Goal: Task Accomplishment & Management: Manage account settings

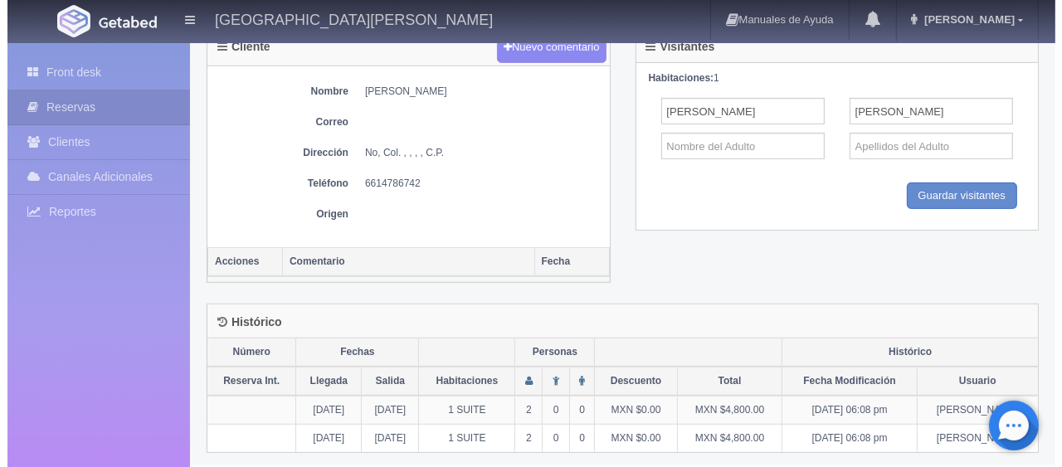
scroll to position [309, 0]
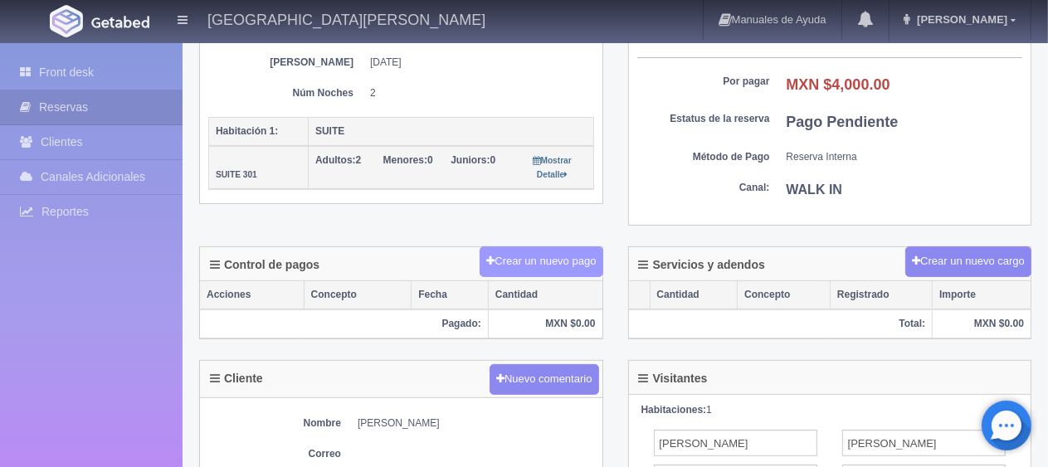
click at [569, 267] on button "Crear un nuevo pago" at bounding box center [541, 261] width 123 height 31
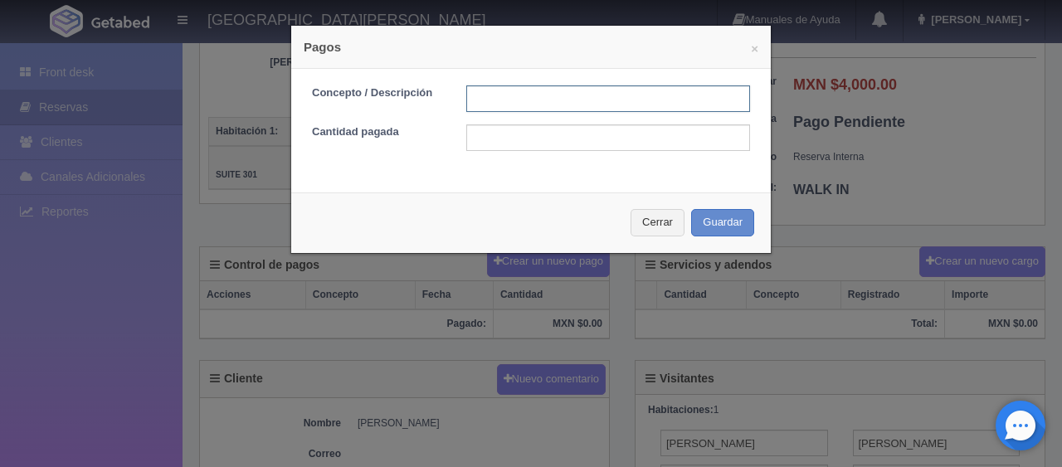
click at [504, 109] on input "text" at bounding box center [608, 98] width 284 height 27
type input "Total Tarjeta"
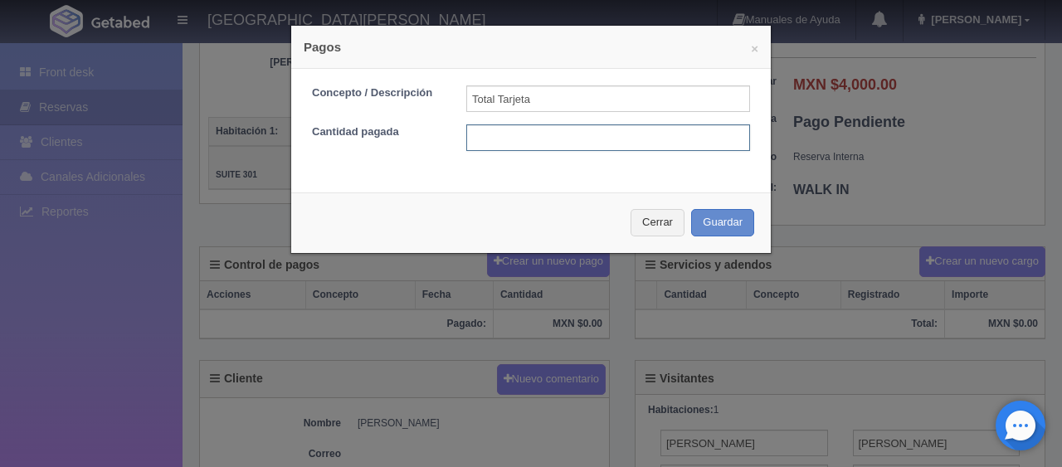
click at [492, 131] on input "text" at bounding box center [608, 137] width 284 height 27
type input "4000"
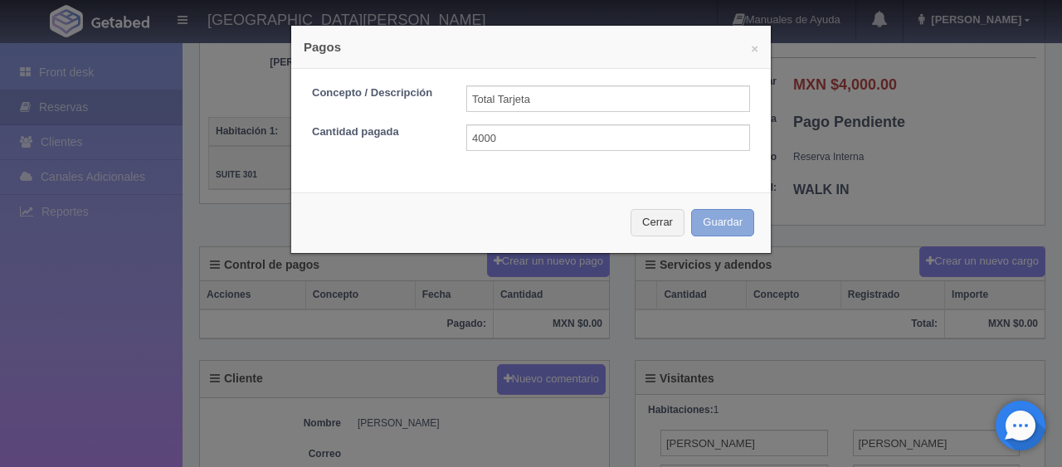
click at [710, 217] on button "Guardar" at bounding box center [722, 222] width 63 height 27
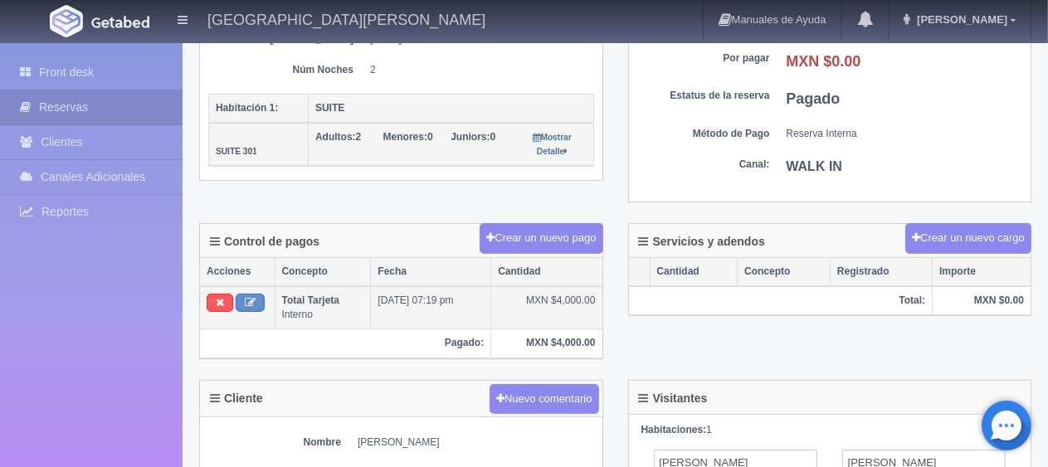
scroll to position [249, 0]
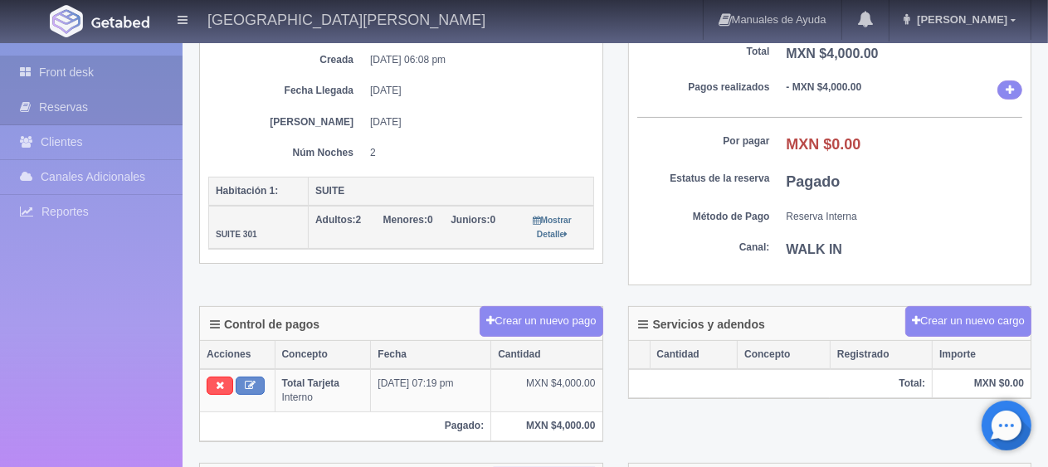
click at [58, 65] on link "Front desk" at bounding box center [91, 73] width 183 height 34
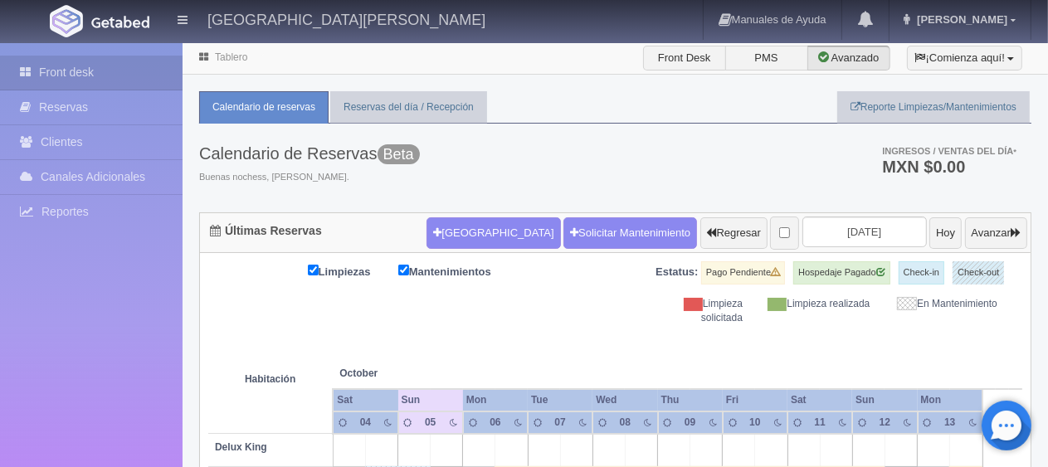
click at [58, 60] on link "Front desk" at bounding box center [91, 73] width 183 height 34
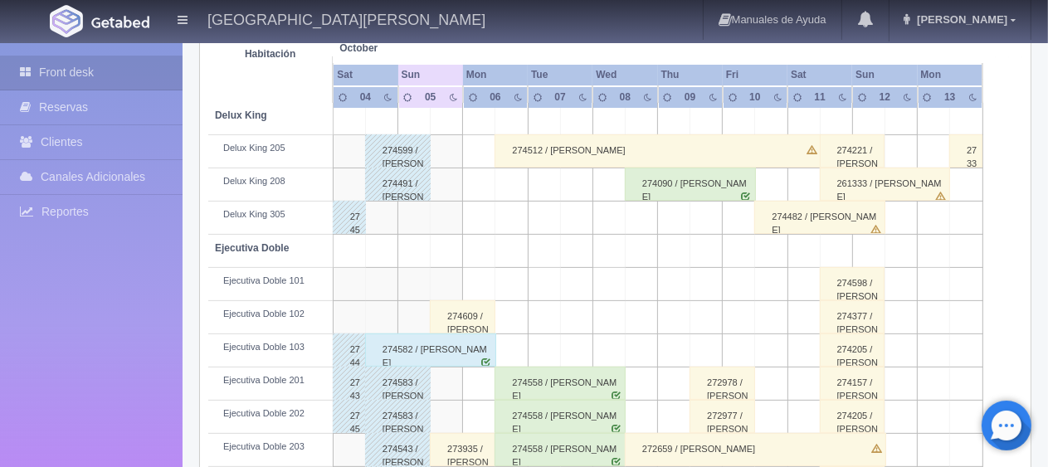
scroll to position [415, 0]
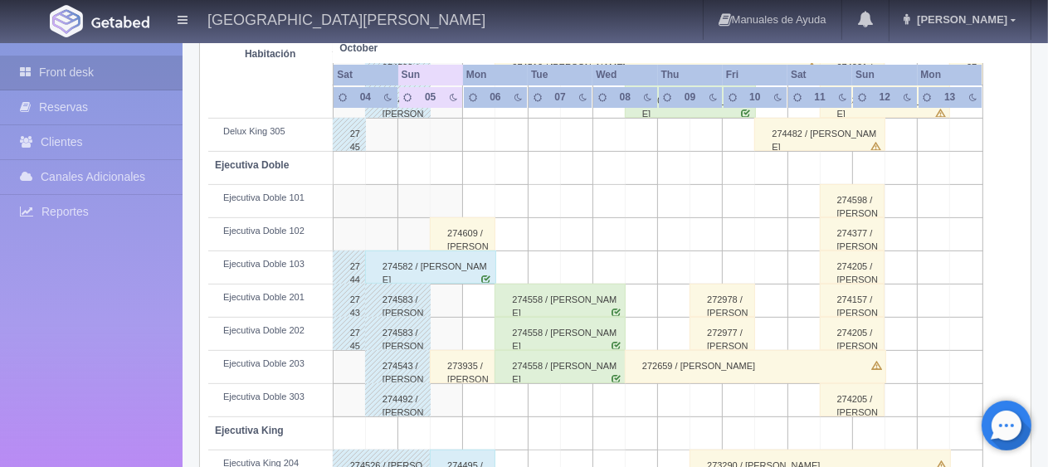
click at [446, 231] on div "274609 / [PERSON_NAME]" at bounding box center [463, 233] width 66 height 33
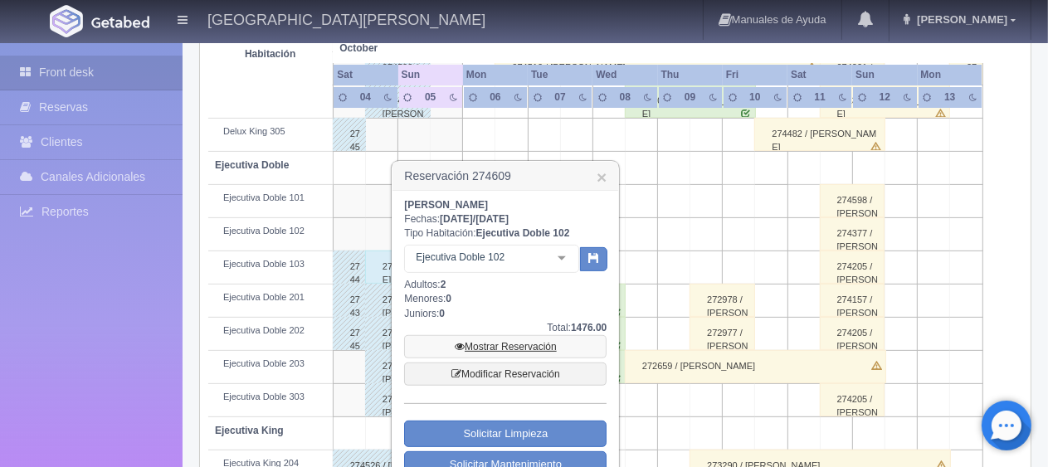
click at [526, 346] on link "Mostrar Reservación" at bounding box center [505, 346] width 202 height 23
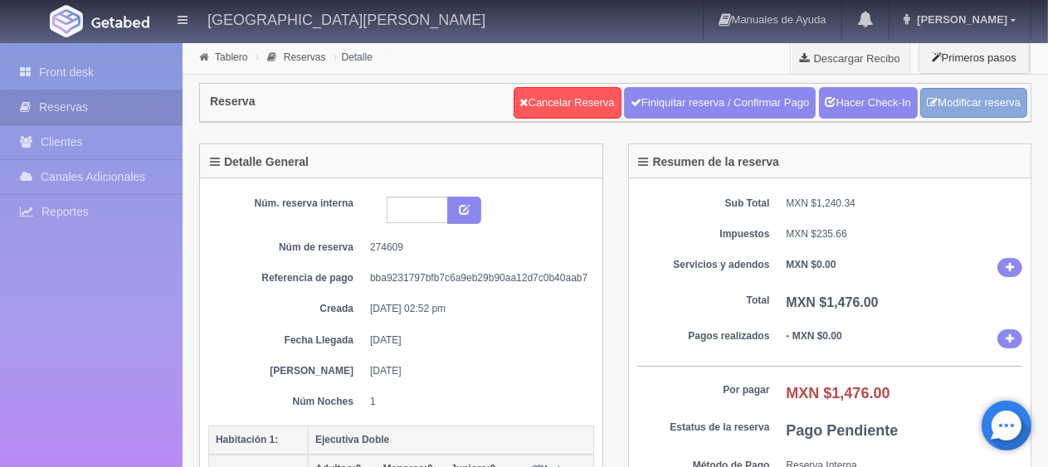
click at [937, 99] on link "Modificar reserva" at bounding box center [973, 103] width 107 height 31
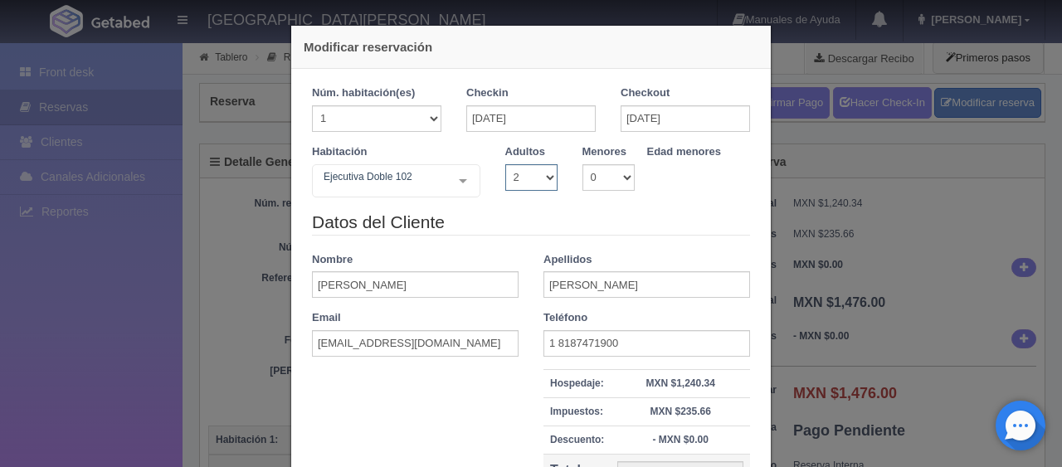
click at [524, 184] on select "1 2 3 4 5 6 7 8 9 10" at bounding box center [531, 177] width 52 height 27
select select "1"
click at [505, 164] on select "1 2 3 4 5 6 7 8 9 10" at bounding box center [531, 177] width 52 height 27
checkbox input "false"
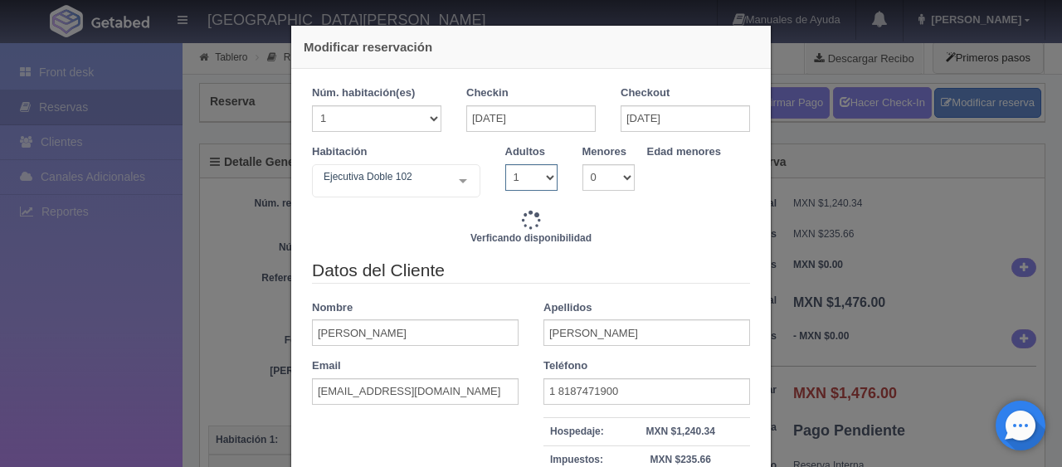
type input "1299.00"
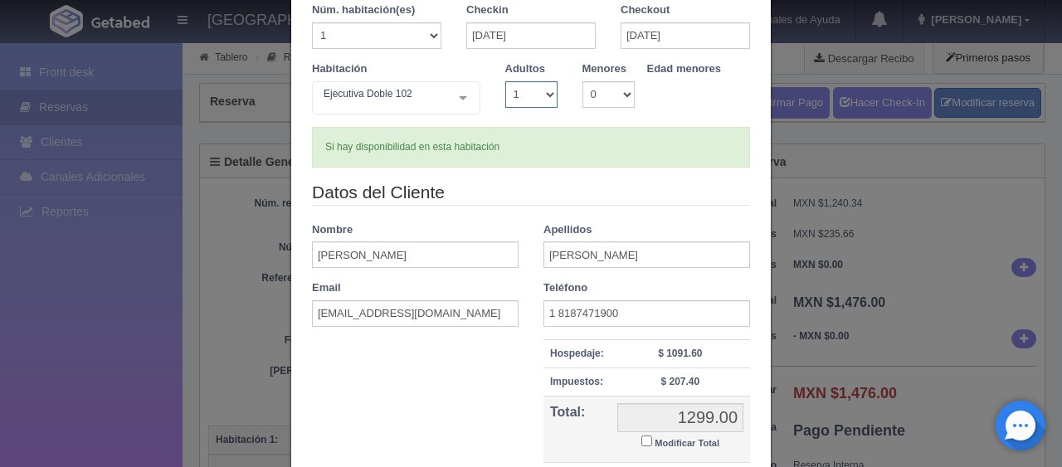
scroll to position [236, 0]
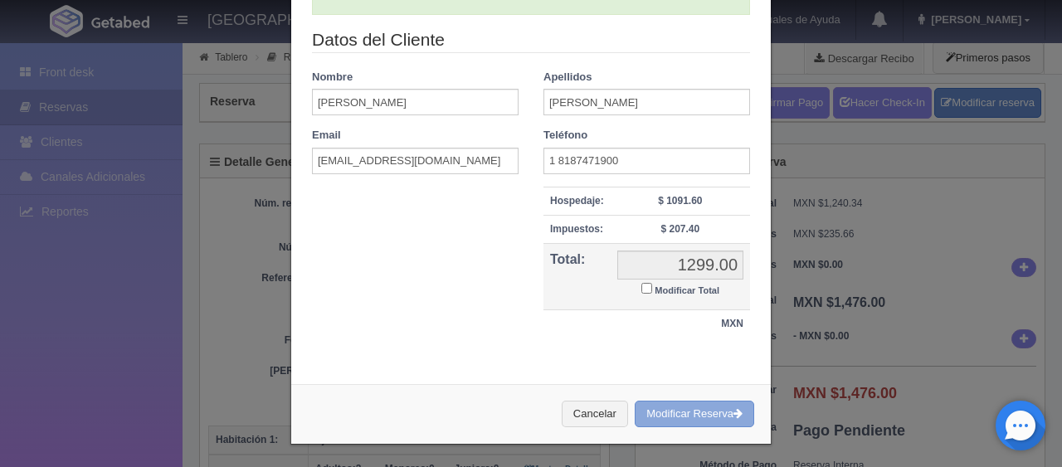
click at [687, 418] on button "Modificar Reserva" at bounding box center [694, 414] width 119 height 27
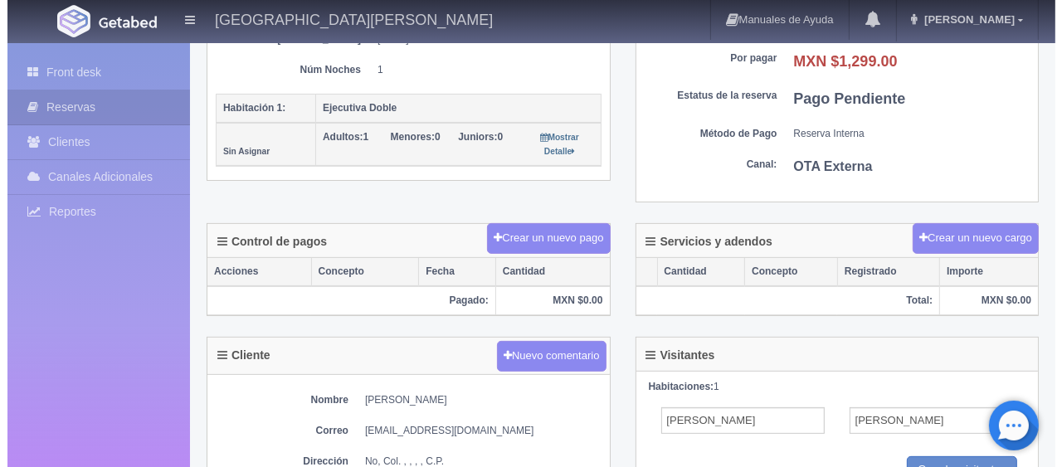
scroll to position [332, 0]
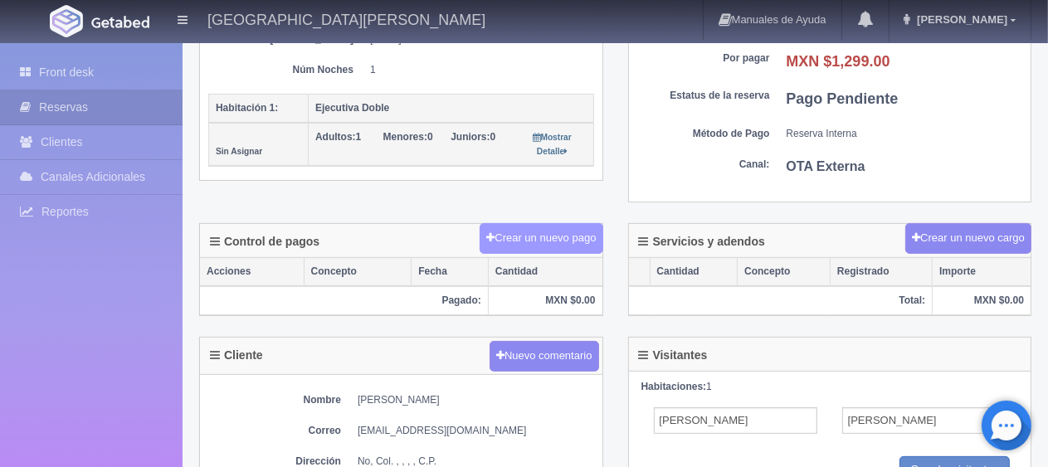
click at [528, 246] on button "Crear un nuevo pago" at bounding box center [541, 238] width 123 height 31
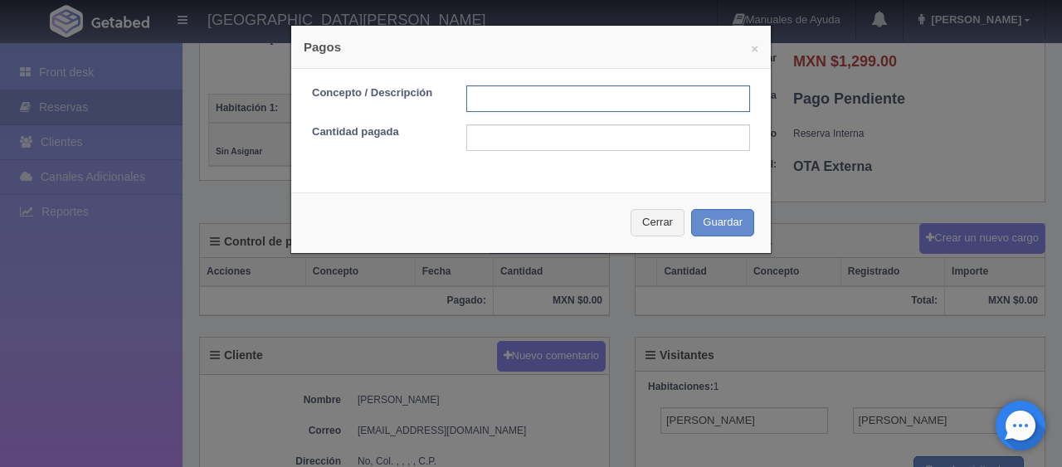
click at [498, 108] on input "text" at bounding box center [608, 98] width 284 height 27
type input "Descuento"
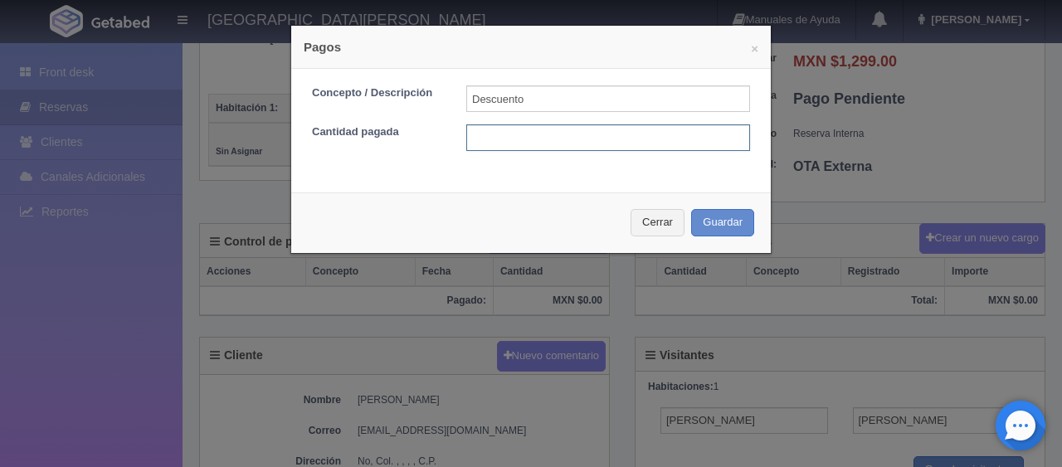
click at [558, 142] on input "text" at bounding box center [608, 137] width 284 height 27
type input "100"
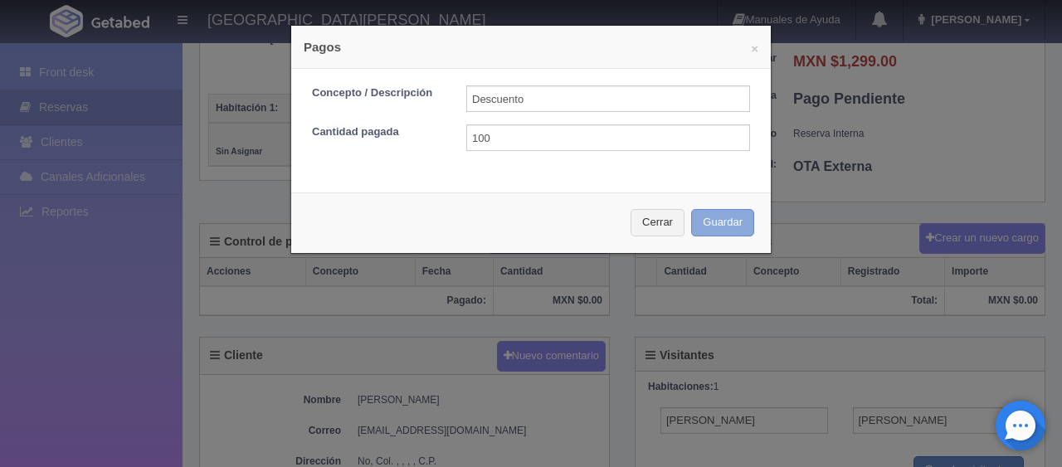
click at [717, 221] on button "Guardar" at bounding box center [722, 222] width 63 height 27
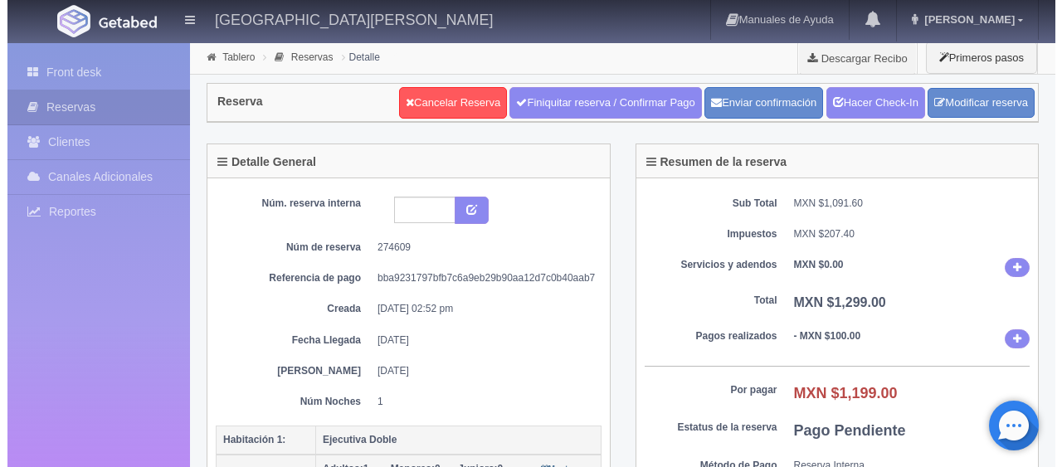
scroll to position [332, 0]
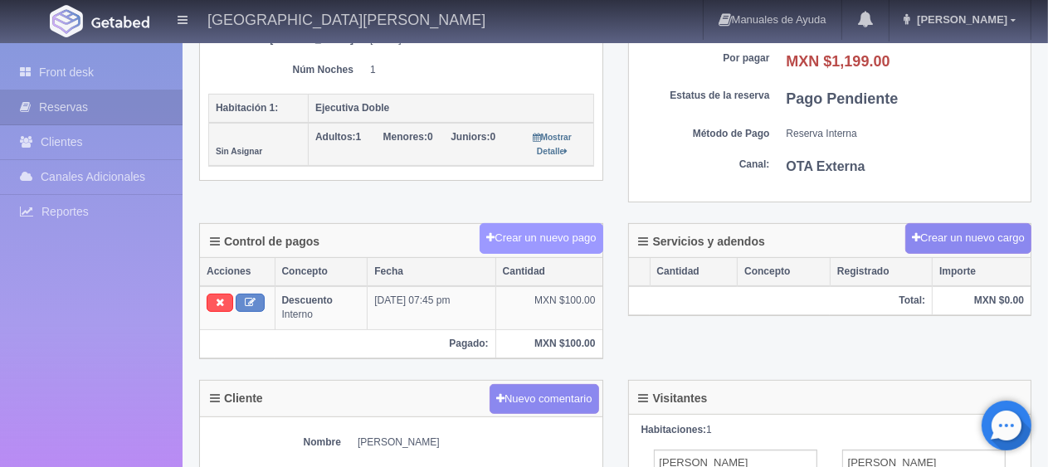
click at [581, 237] on button "Crear un nuevo pago" at bounding box center [541, 238] width 123 height 31
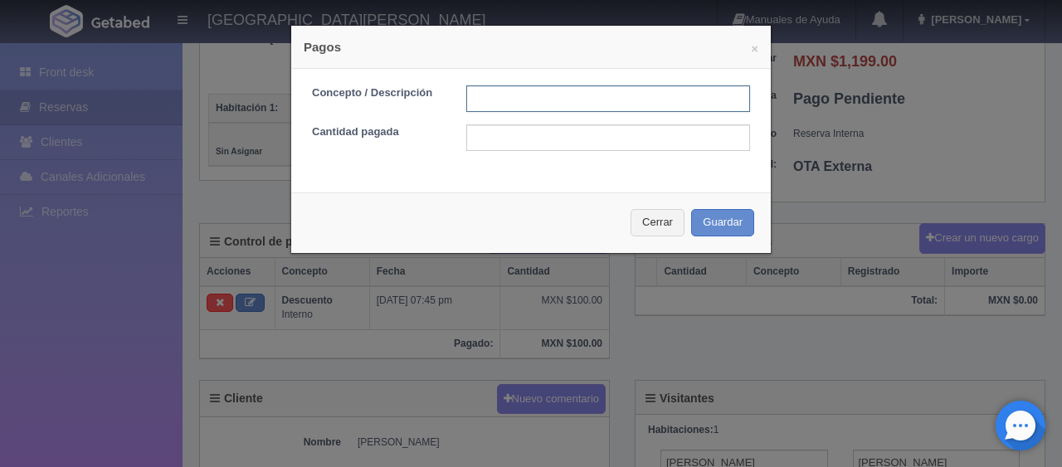
click at [549, 97] on input "text" at bounding box center [608, 98] width 284 height 27
type input "Total Efectivo"
drag, startPoint x: 604, startPoint y: 154, endPoint x: 611, endPoint y: 139, distance: 16.3
click at [608, 144] on div "Concepto / Descripción Total Efectivo Cantidad pagada" at bounding box center [531, 124] width 480 height 111
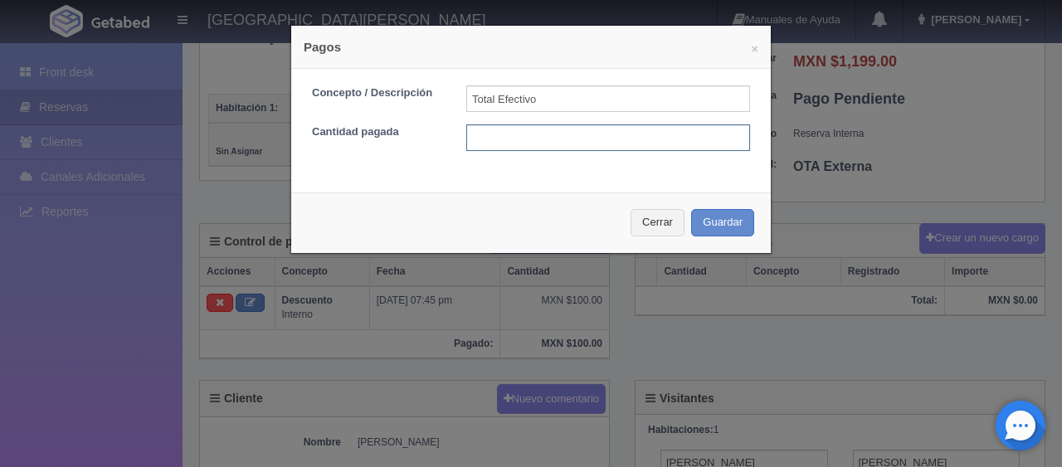
click at [612, 137] on input "text" at bounding box center [608, 137] width 284 height 27
type input "1199"
click at [721, 237] on div "Cerrar Guardar" at bounding box center [531, 223] width 480 height 61
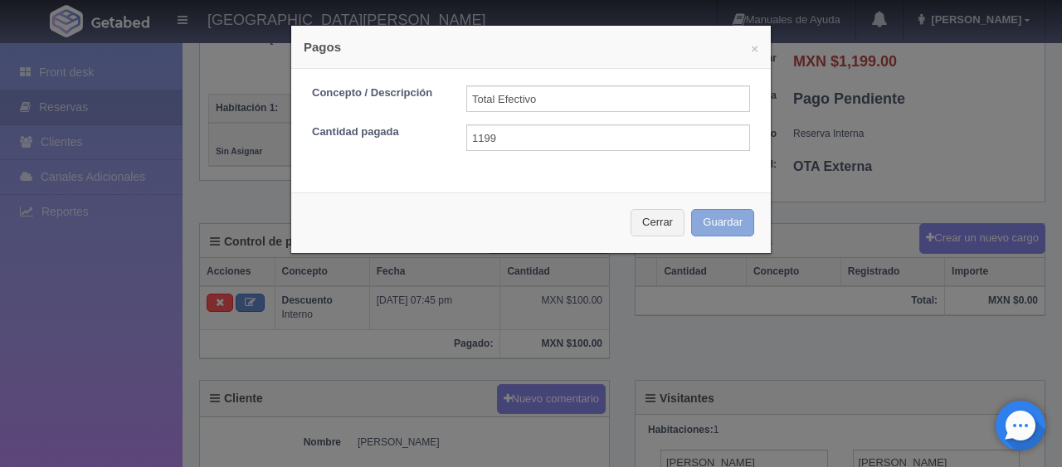
click at [719, 224] on button "Guardar" at bounding box center [722, 222] width 63 height 27
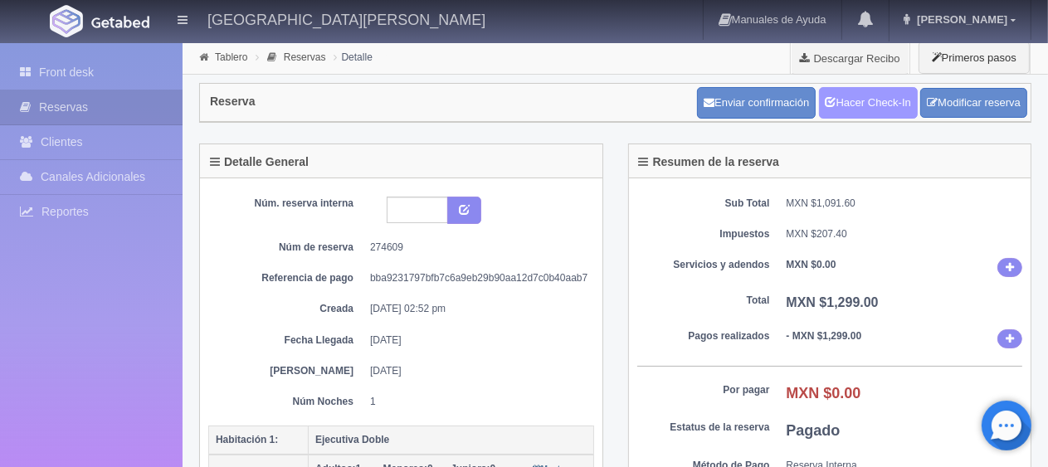
click at [843, 92] on link "Hacer Check-In" at bounding box center [868, 103] width 99 height 32
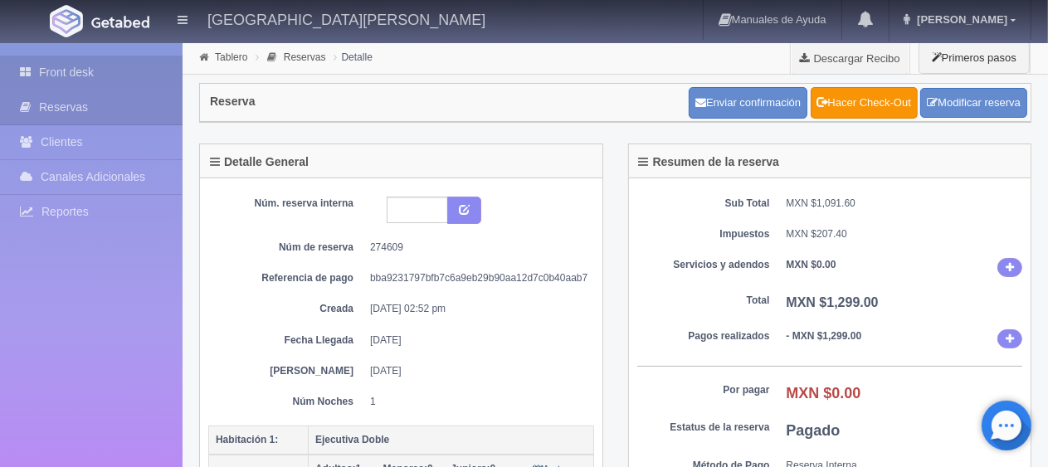
click at [47, 75] on link "Front desk" at bounding box center [91, 73] width 183 height 34
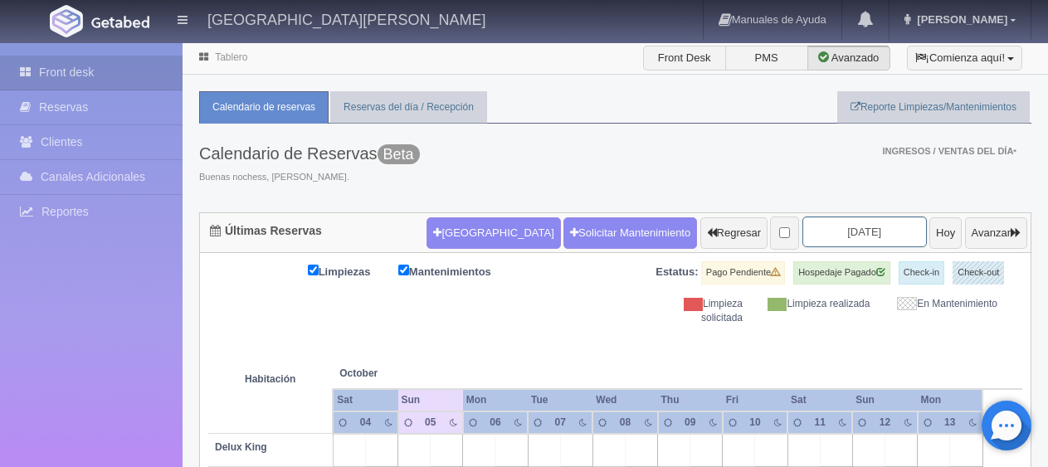
click at [802, 232] on input "[DATE]" at bounding box center [864, 232] width 124 height 31
click at [832, 232] on input "2025-10-06" at bounding box center [864, 232] width 124 height 31
click at [844, 238] on input "2025-10-06" at bounding box center [864, 232] width 124 height 31
click at [841, 228] on input "2025-10-06" at bounding box center [864, 232] width 124 height 31
click at [817, 230] on input "[DATE]" at bounding box center [864, 232] width 124 height 31
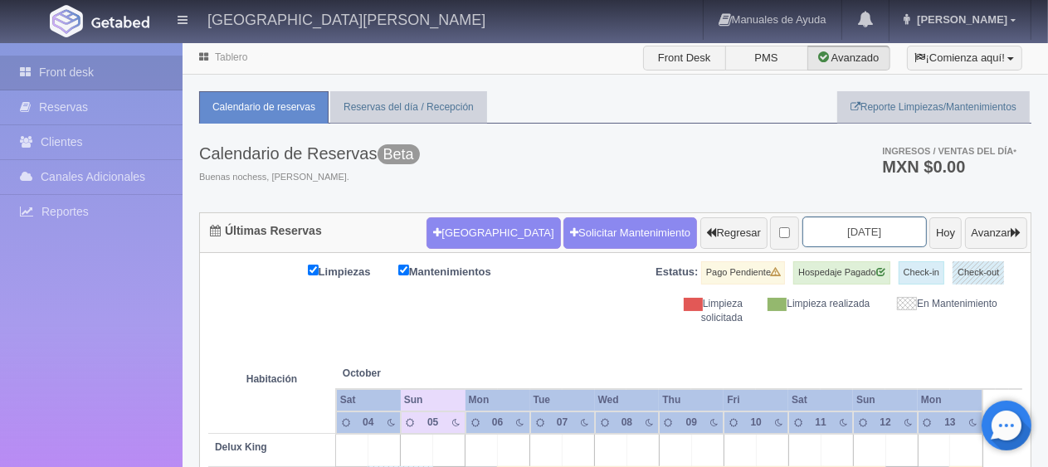
click at [869, 231] on input "[DATE]" at bounding box center [864, 232] width 124 height 31
click at [851, 231] on input "2025-10-06" at bounding box center [864, 232] width 124 height 31
click at [827, 230] on input "2025-10-06" at bounding box center [864, 232] width 124 height 31
click at [802, 230] on input "[DATE]" at bounding box center [864, 232] width 124 height 31
click at [446, 227] on button "[GEOGRAPHIC_DATA]" at bounding box center [494, 233] width 134 height 32
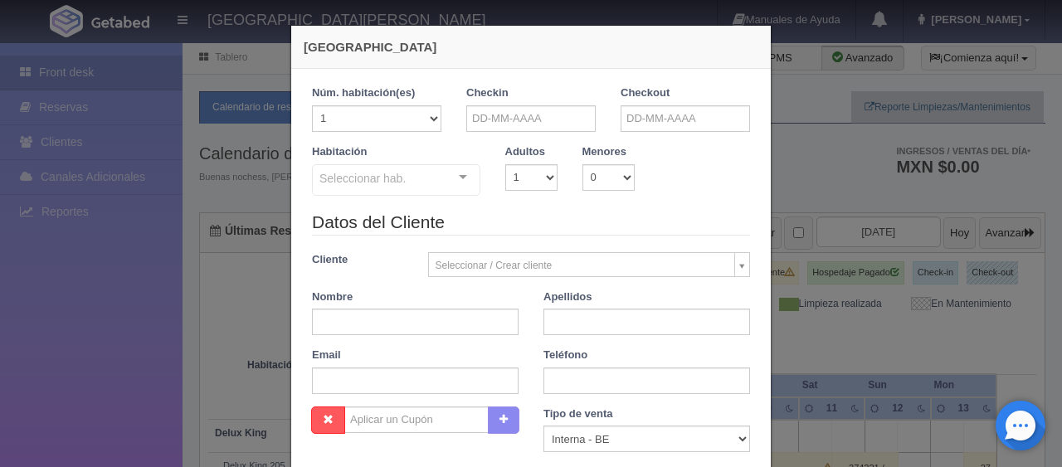
checkbox input "false"
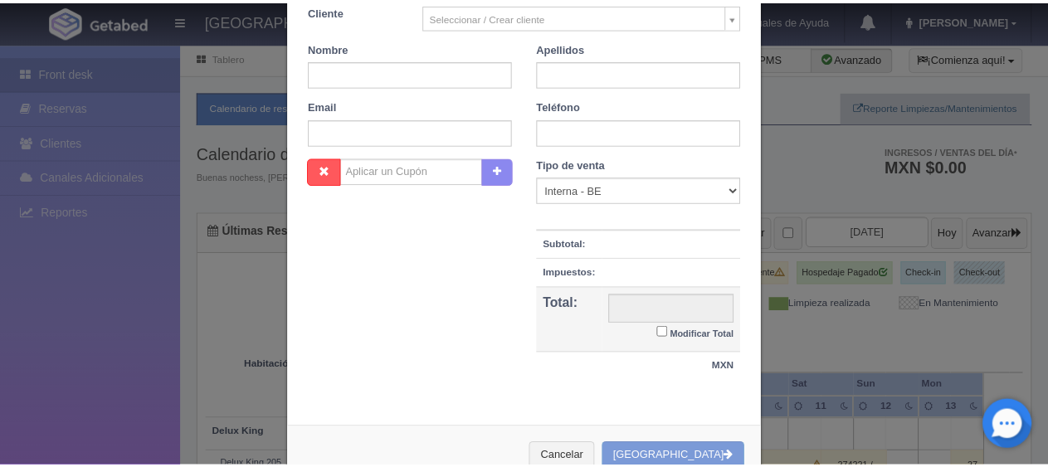
scroll to position [292, 0]
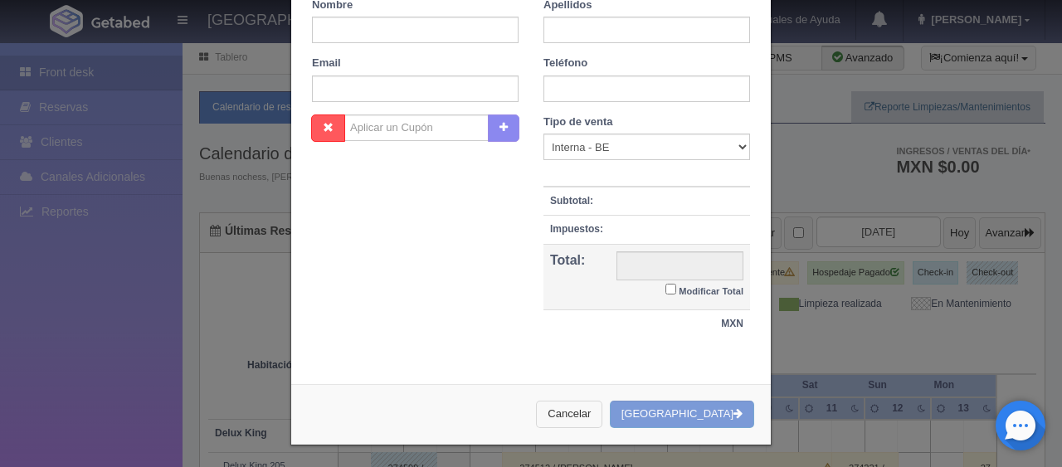
click at [602, 407] on button "Cancelar" at bounding box center [569, 414] width 66 height 27
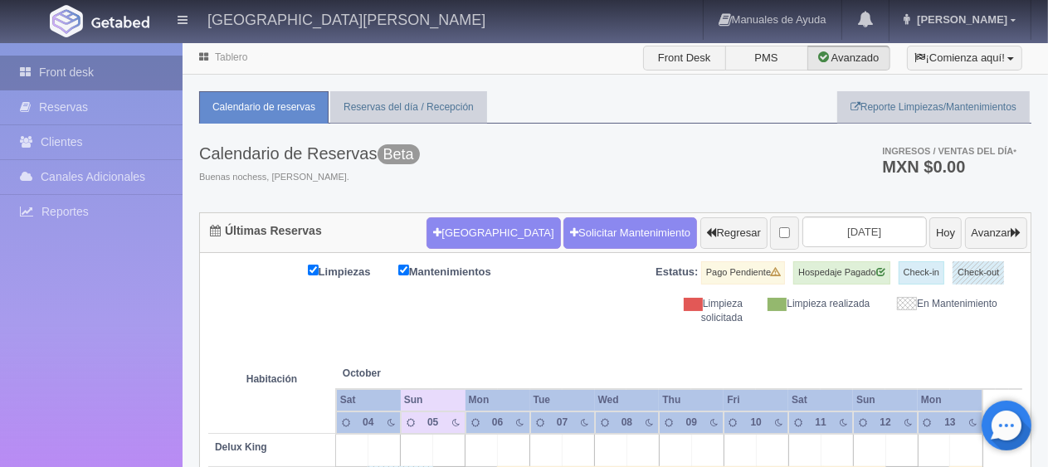
click at [124, 75] on link "Front desk" at bounding box center [91, 73] width 183 height 34
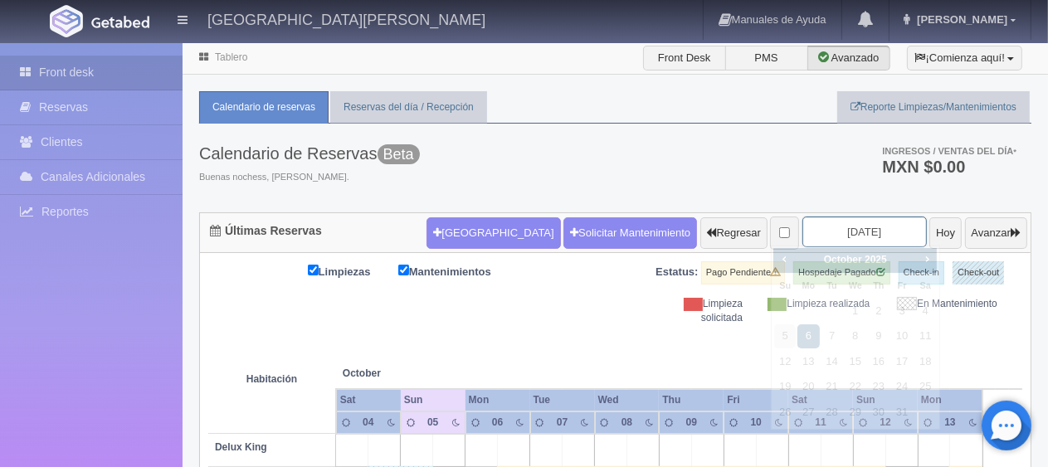
click at [873, 240] on input "[DATE]" at bounding box center [864, 232] width 124 height 31
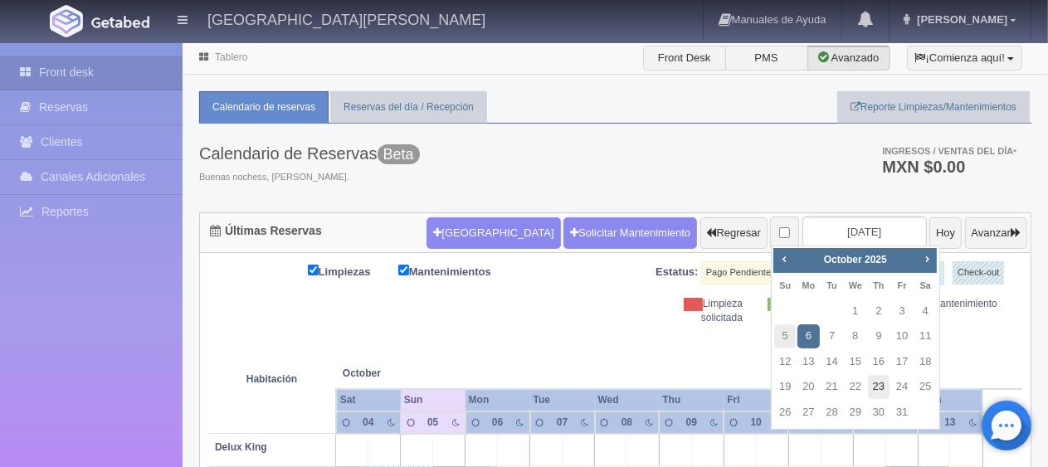
click at [876, 387] on link "23" at bounding box center [879, 387] width 22 height 24
type input "2025-10-23"
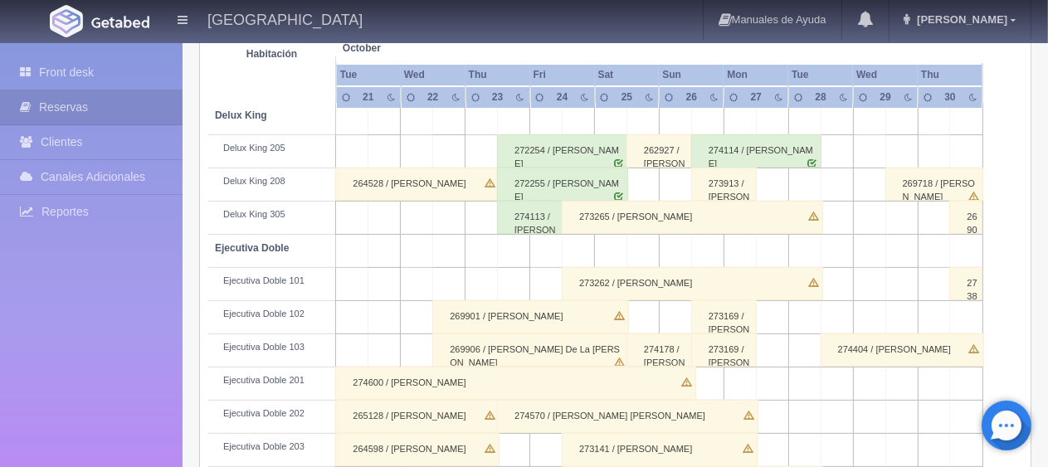
scroll to position [498, 0]
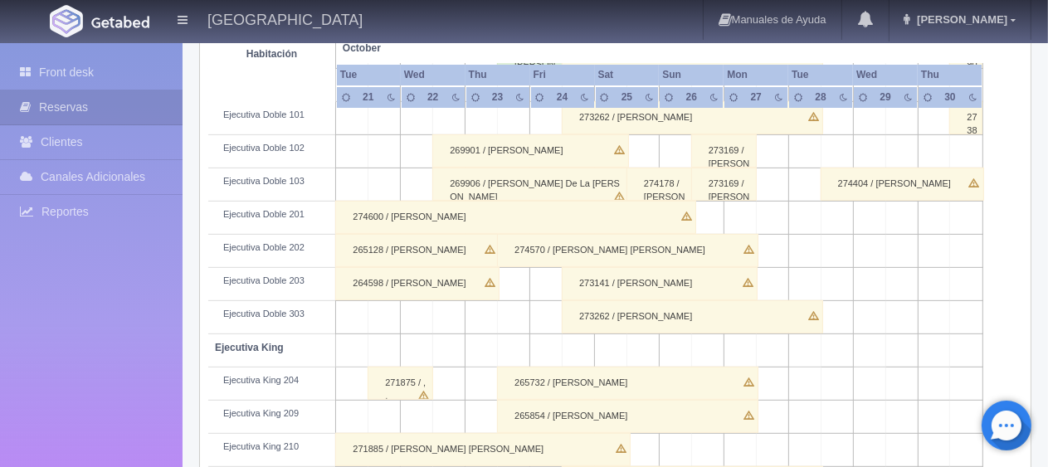
click at [560, 380] on div "265732 / María García" at bounding box center [627, 383] width 261 height 33
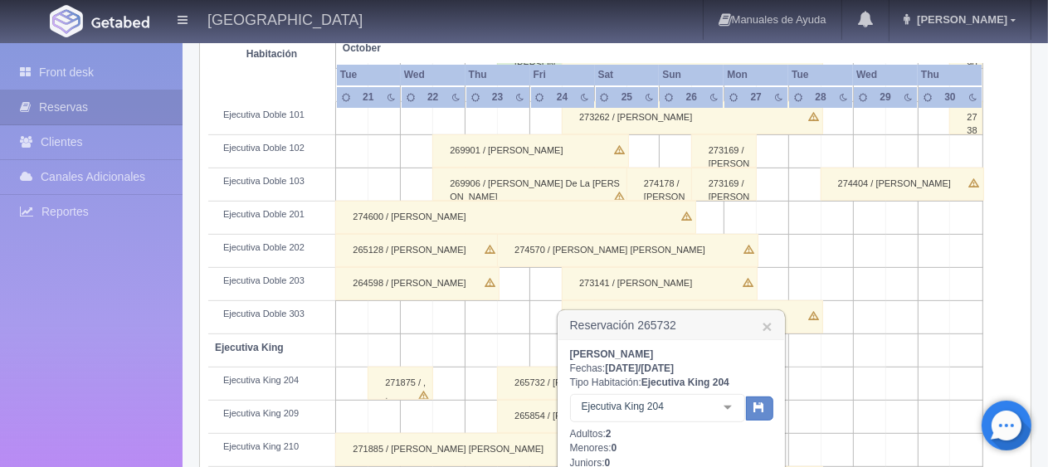
scroll to position [747, 0]
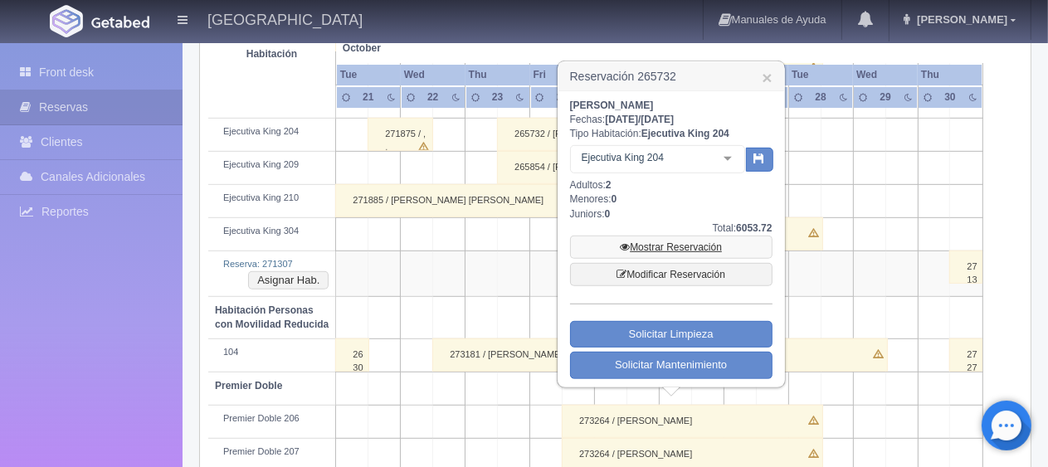
click at [666, 243] on link "Mostrar Reservación" at bounding box center [671, 247] width 202 height 23
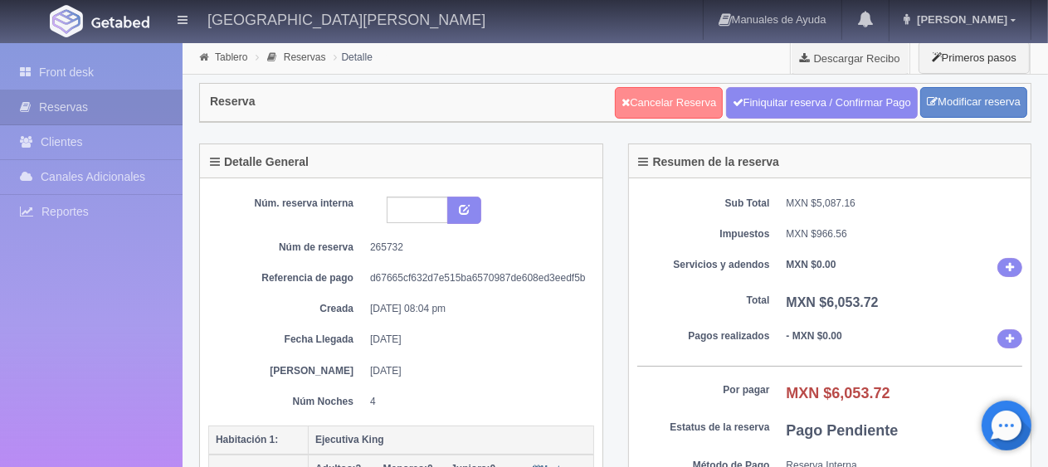
click at [704, 114] on link "Cancelar Reserva" at bounding box center [669, 103] width 108 height 32
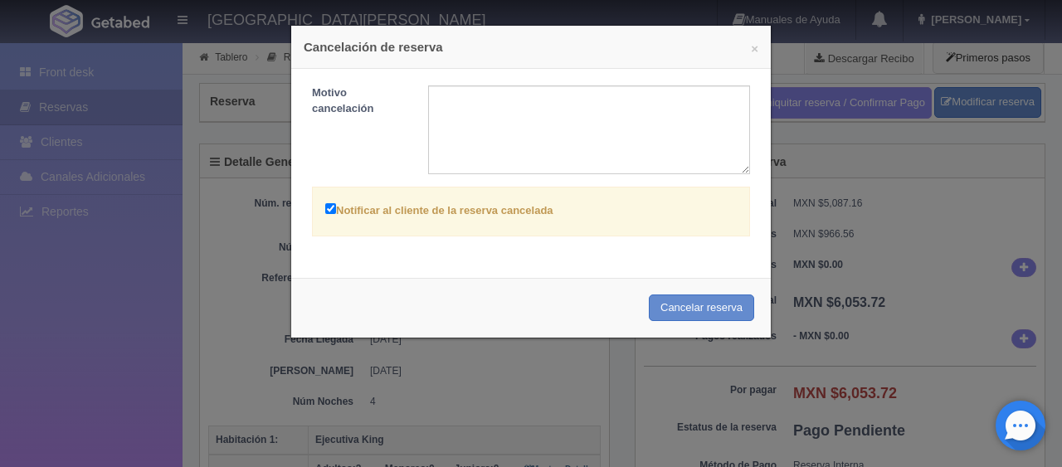
click at [524, 220] on div "Notificar al cliente de la reserva cancelada" at bounding box center [531, 212] width 438 height 50
click at [332, 209] on label "Notificar al cliente de la reserva cancelada" at bounding box center [439, 209] width 228 height 19
click at [332, 209] on input "Notificar al cliente de la reserva cancelada" at bounding box center [330, 208] width 11 height 11
checkbox input "false"
click at [672, 315] on button "Cancelar reserva" at bounding box center [701, 308] width 105 height 27
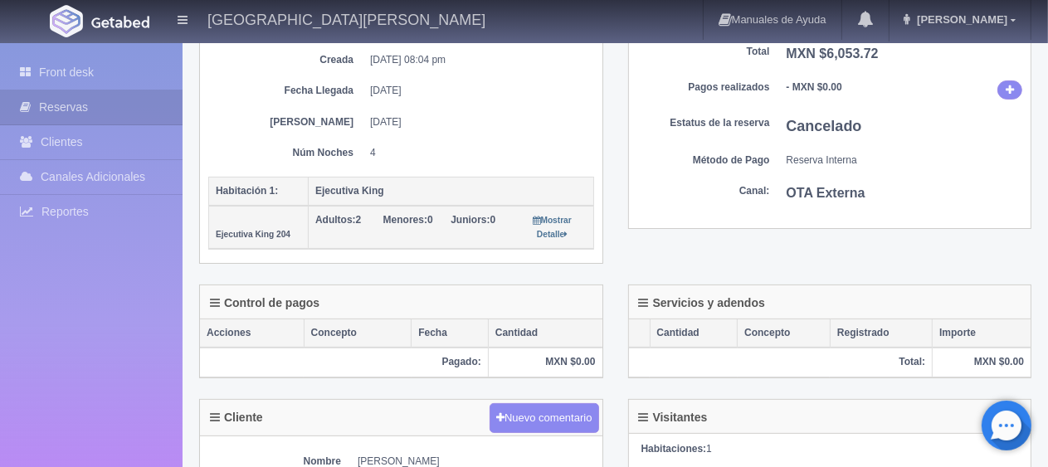
scroll to position [166, 0]
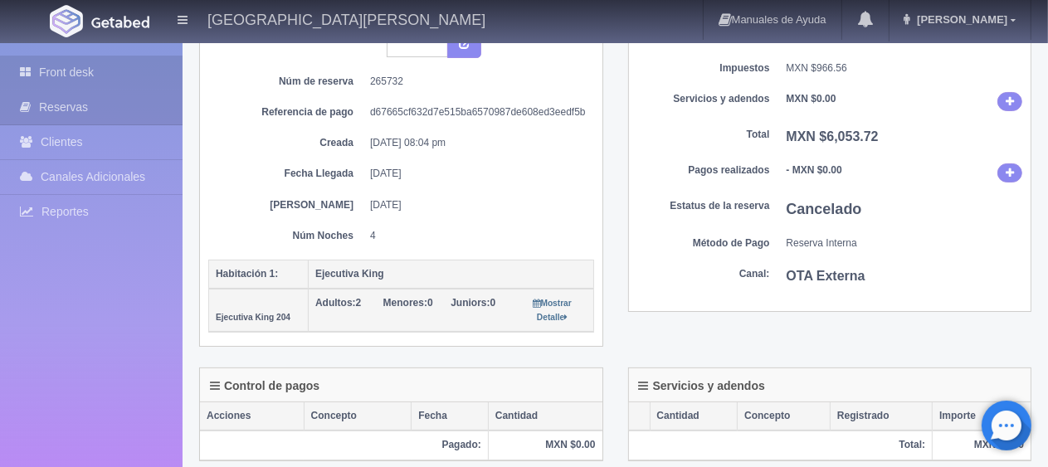
click at [94, 76] on link "Front desk" at bounding box center [91, 73] width 183 height 34
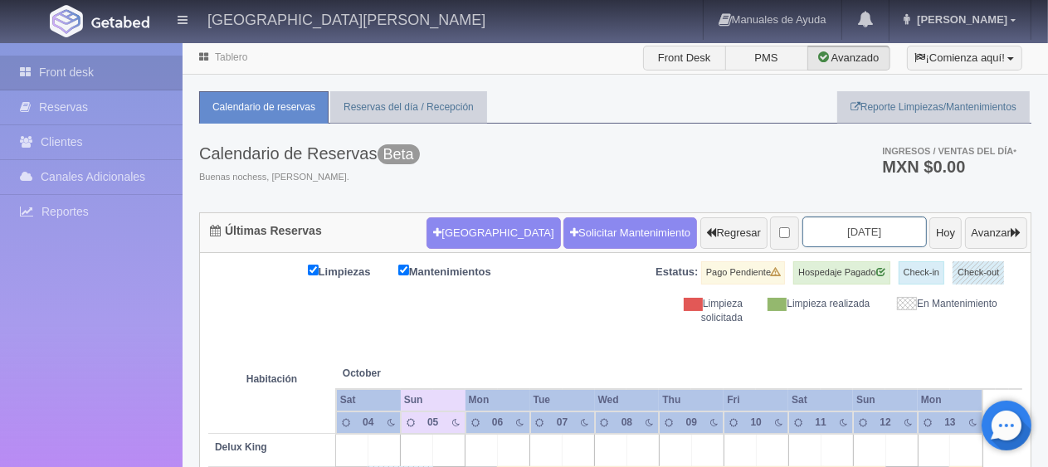
click at [802, 222] on input "2025-10-06" at bounding box center [864, 232] width 124 height 31
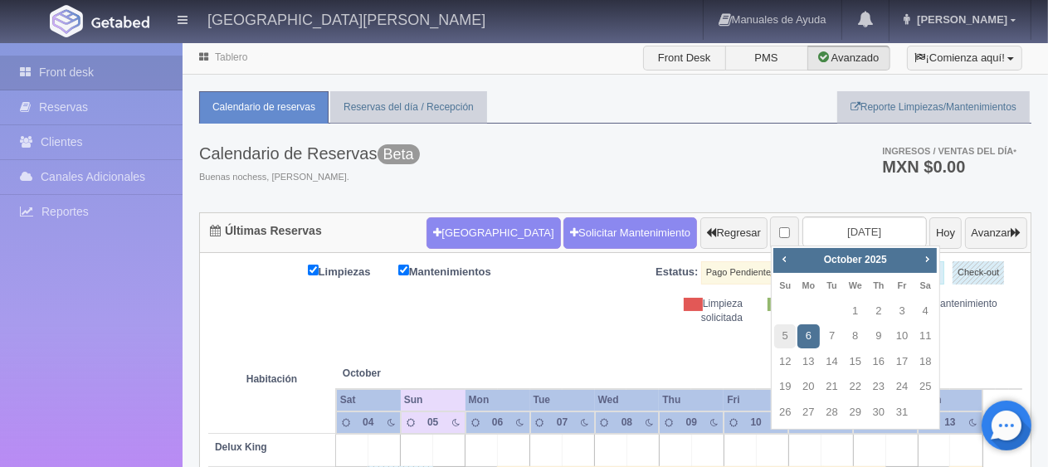
click at [919, 268] on div "Prev Next October 2025" at bounding box center [854, 260] width 163 height 25
click at [924, 261] on span "Next" at bounding box center [926, 258] width 13 height 13
click at [905, 329] on link "7" at bounding box center [902, 336] width 22 height 24
type input "[DATE]"
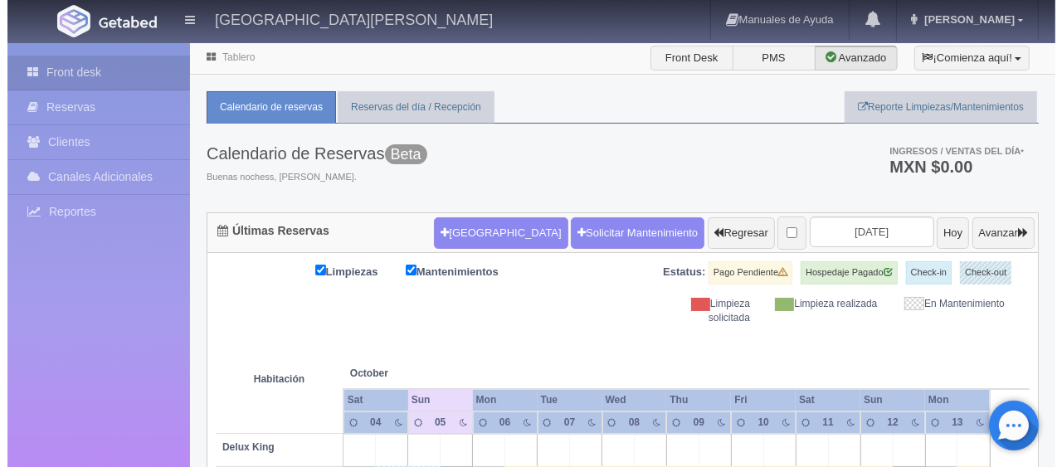
scroll to position [83, 0]
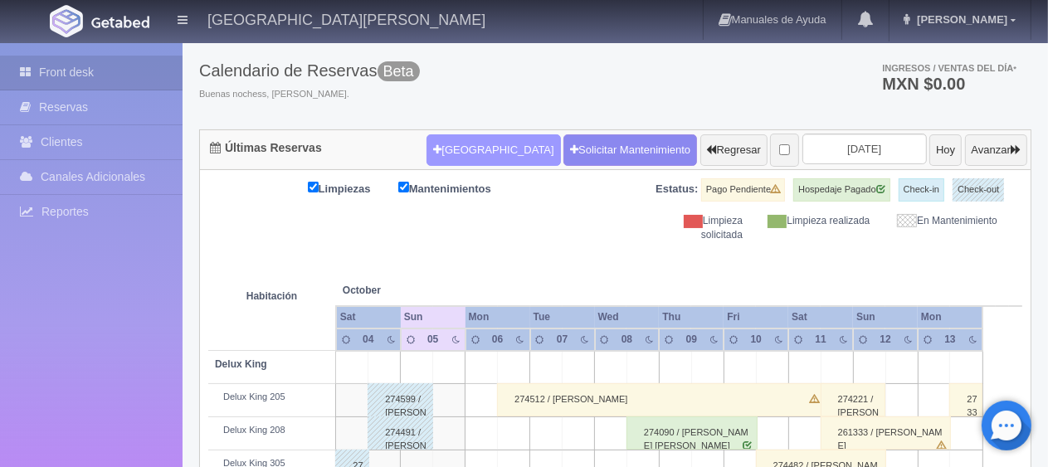
click at [431, 148] on button "[GEOGRAPHIC_DATA]" at bounding box center [494, 150] width 134 height 32
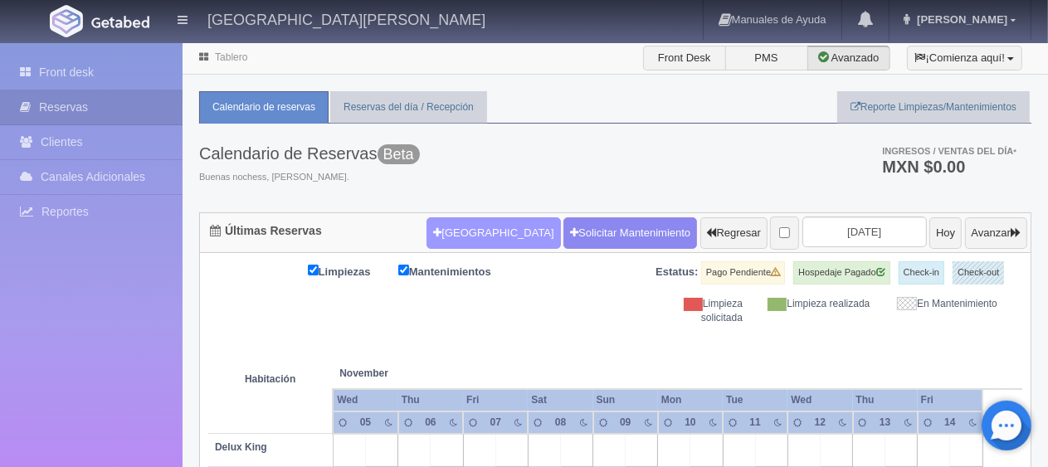
click at [441, 230] on button "[GEOGRAPHIC_DATA]" at bounding box center [494, 233] width 134 height 32
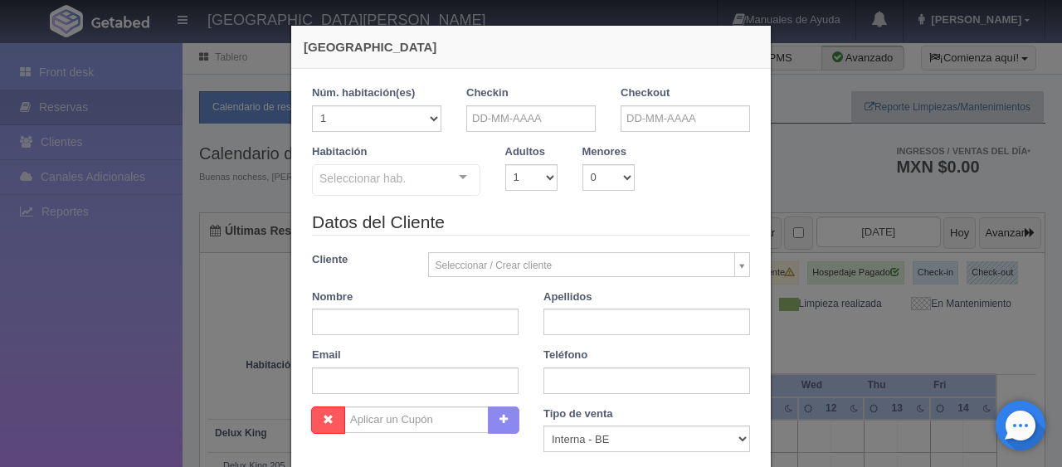
checkbox input "false"
click at [536, 121] on input "text" at bounding box center [530, 118] width 129 height 27
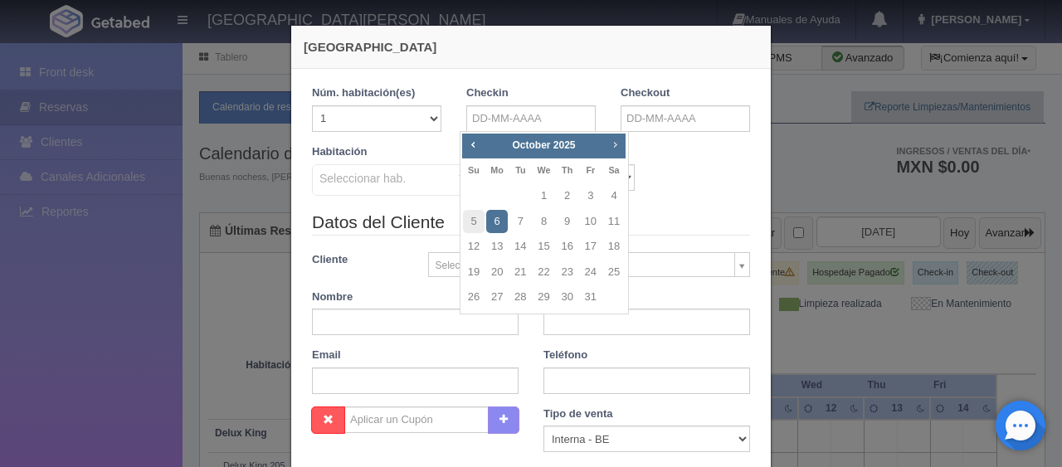
click at [621, 148] on span "Next" at bounding box center [614, 144] width 13 height 13
click at [588, 221] on link "7" at bounding box center [591, 222] width 22 height 24
type input "[DATE]"
checkbox input "false"
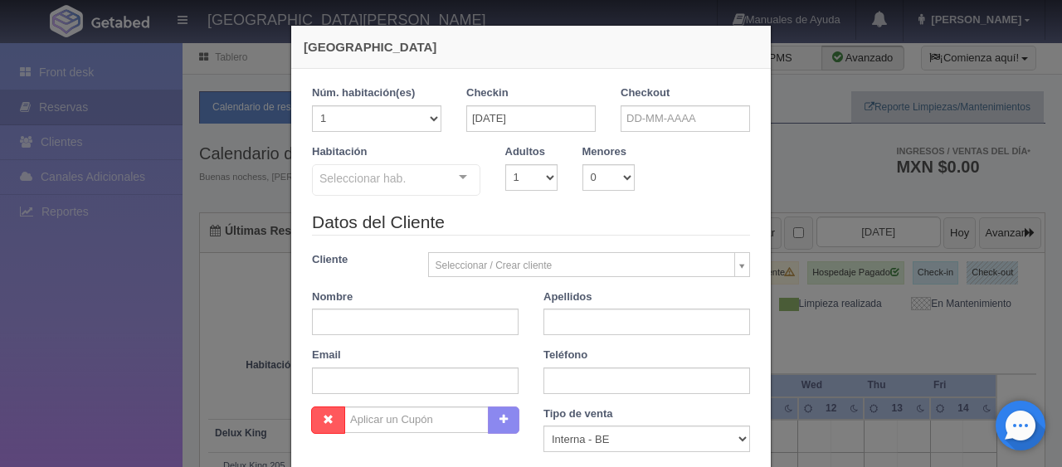
drag, startPoint x: 642, startPoint y: 132, endPoint x: 644, endPoint y: 116, distance: 15.9
click at [642, 132] on div "Checkout" at bounding box center [685, 114] width 154 height 59
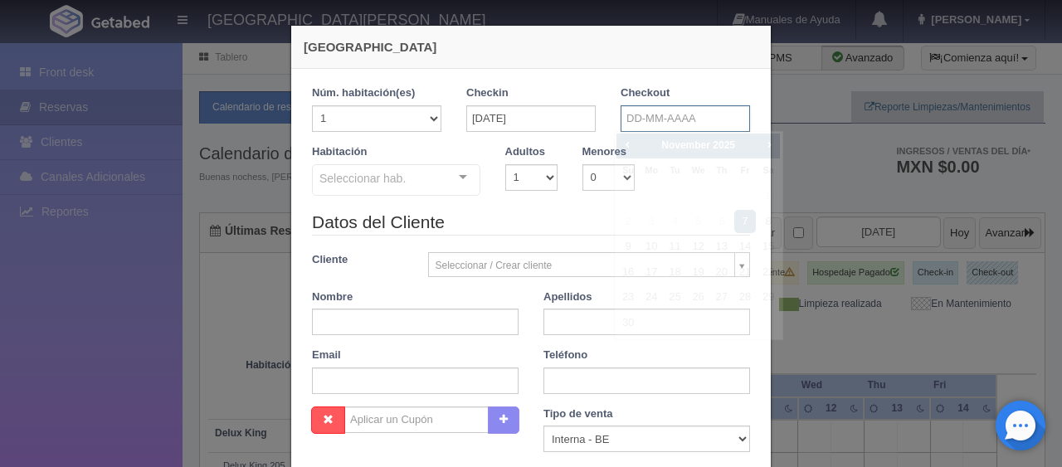
click at [644, 115] on input "text" at bounding box center [685, 118] width 129 height 27
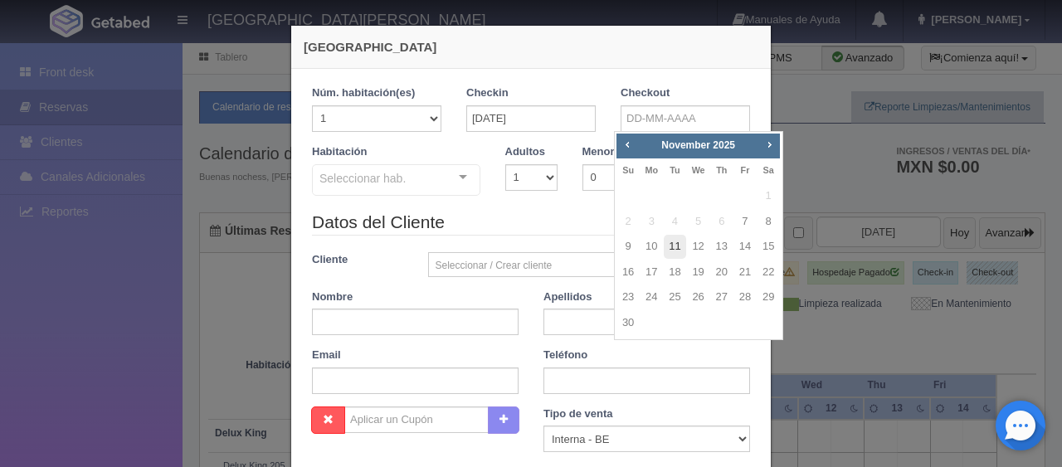
click at [674, 245] on link "11" at bounding box center [675, 247] width 22 height 24
type input "[DATE]"
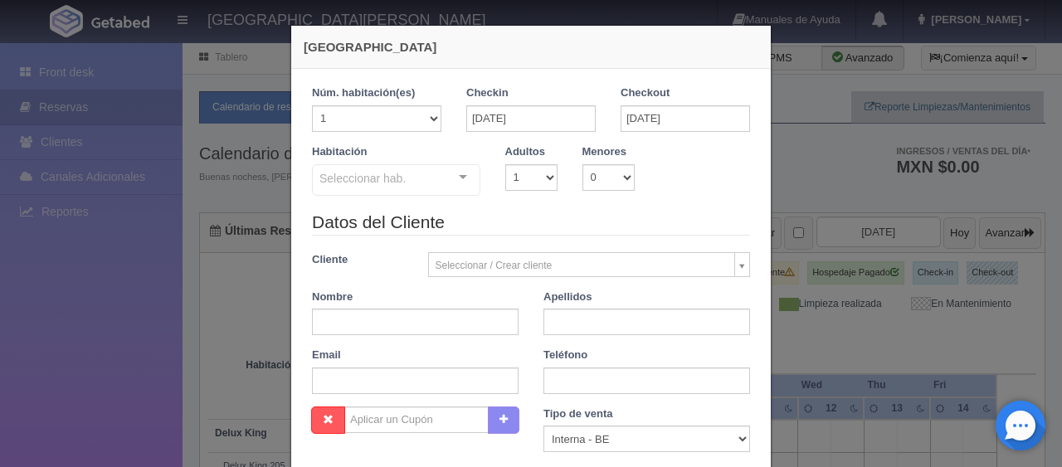
checkbox input "false"
click at [412, 329] on input "text" at bounding box center [415, 322] width 207 height 27
paste input "[PERSON_NAME]"
type input "[PERSON_NAME]"
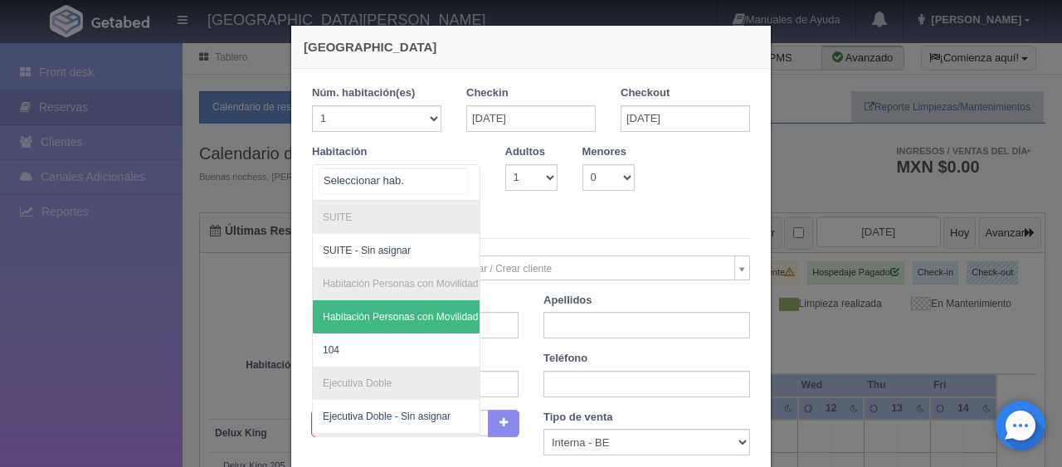
scroll to position [83, 0]
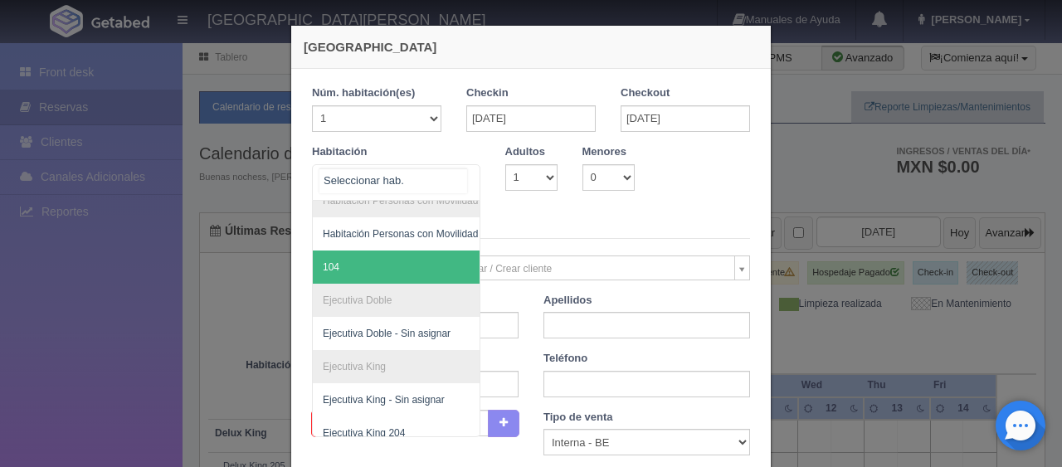
click at [409, 278] on span "104" at bounding box center [452, 267] width 279 height 33
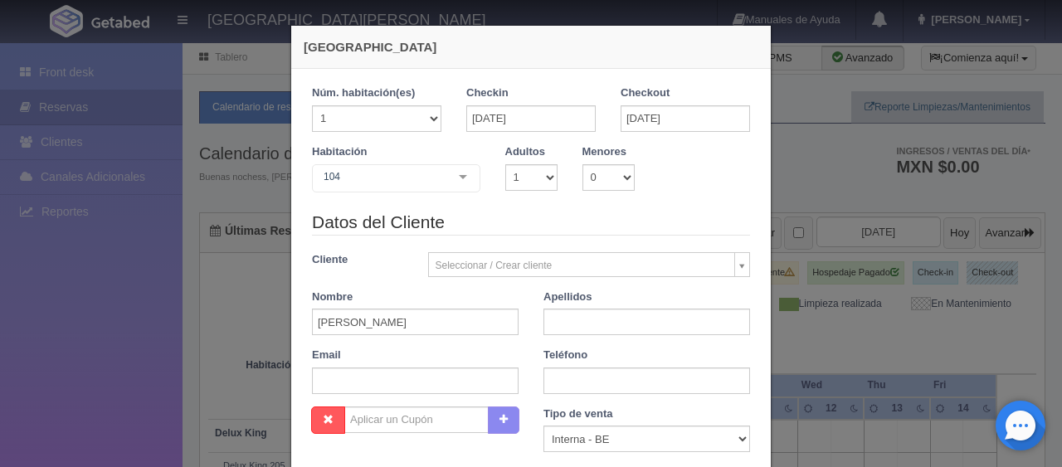
checkbox input "false"
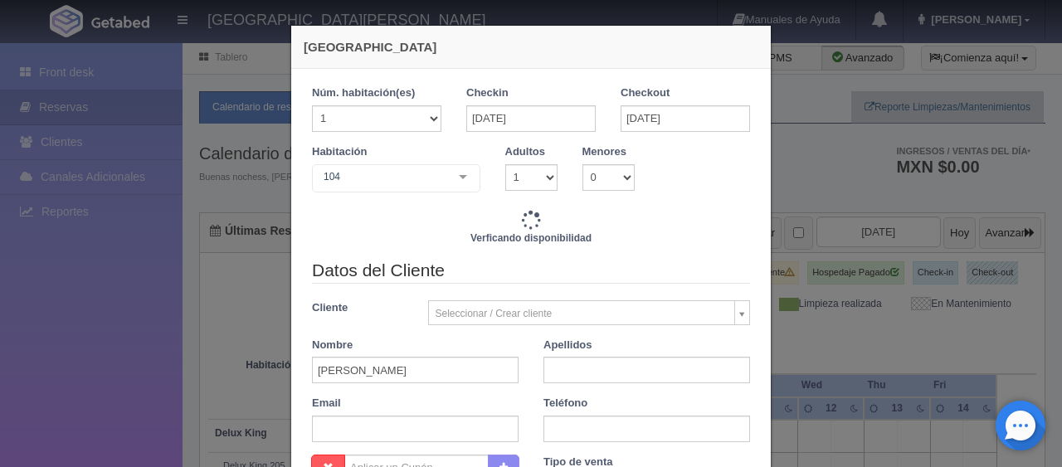
type input "5196.00"
checkbox input "false"
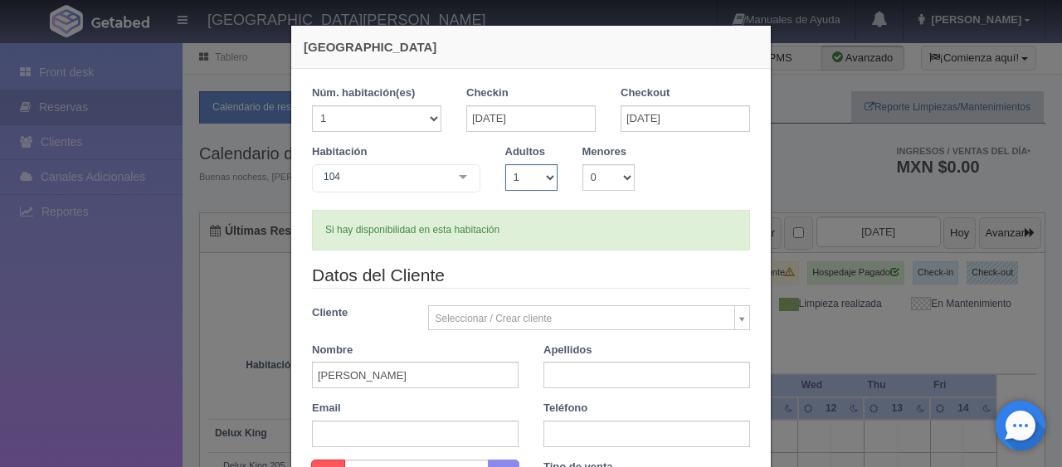
click at [525, 181] on select "1 2 3 4 5 6 7 8 9 10" at bounding box center [531, 177] width 52 height 27
select select "2"
click at [505, 164] on select "1 2 3 4 5 6 7 8 9 10" at bounding box center [531, 177] width 52 height 27
checkbox input "false"
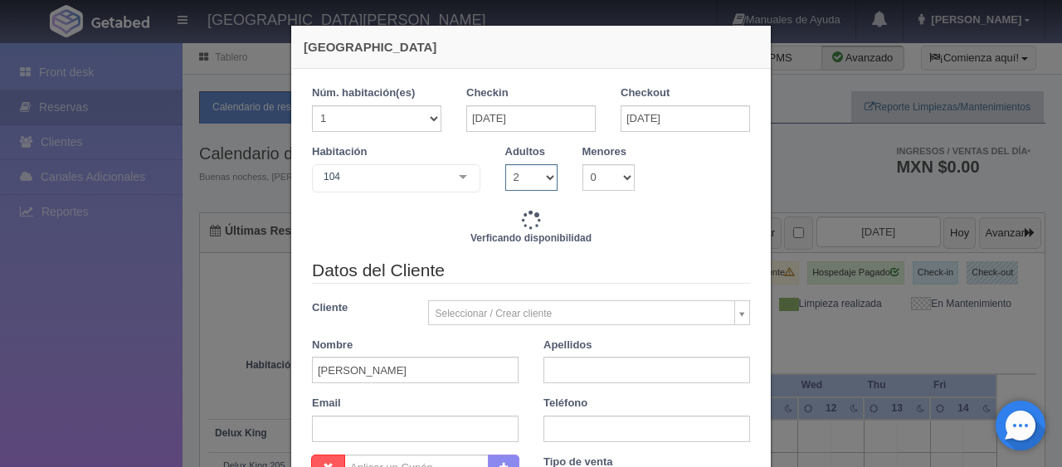
type input "6196.00"
checkbox input "false"
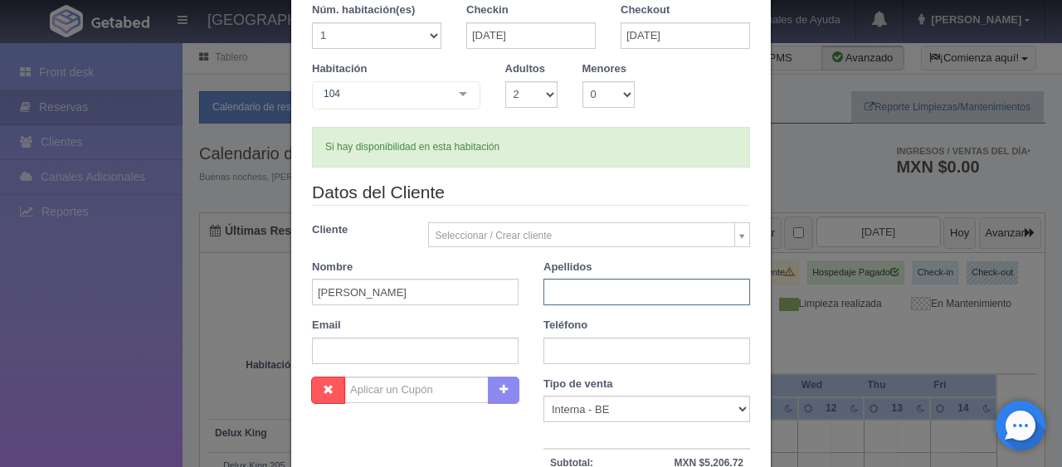
click at [544, 285] on input "text" at bounding box center [647, 292] width 207 height 27
type input "."
click at [590, 357] on input "text" at bounding box center [647, 351] width 207 height 27
paste input "1 7144296120"
type input "1 7144296120"
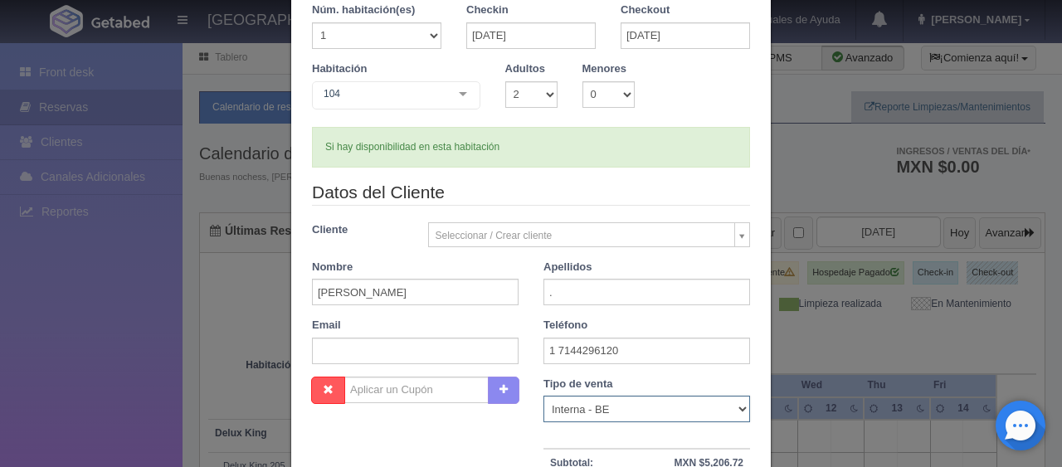
click at [631, 414] on select "Correo Electronico Interna - BE Llamada OTA Externa Otro WALK IN" at bounding box center [647, 409] width 207 height 27
select select "extota"
click at [544, 396] on select "Correo Electronico Interna - BE Llamada OTA Externa Otro WALK IN" at bounding box center [647, 409] width 207 height 27
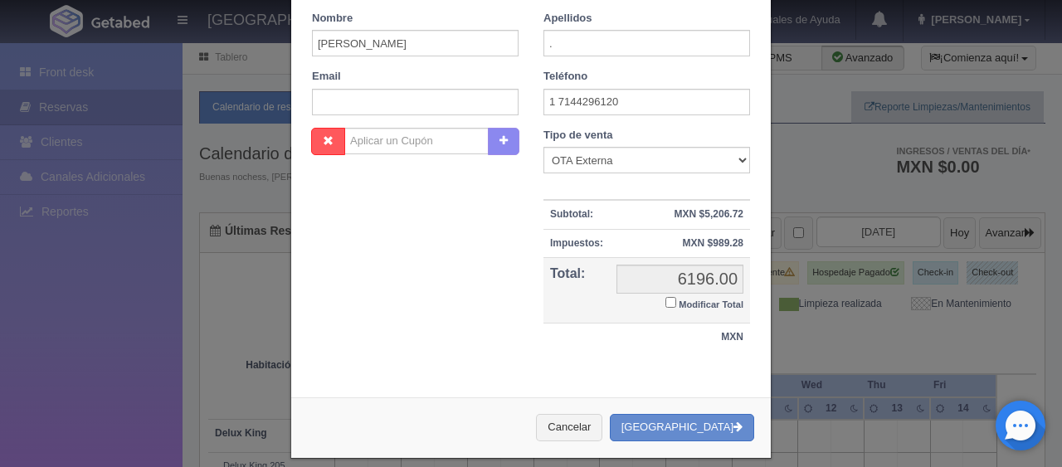
click at [666, 304] on input "Modificar Total" at bounding box center [671, 302] width 11 height 11
checkbox input "true"
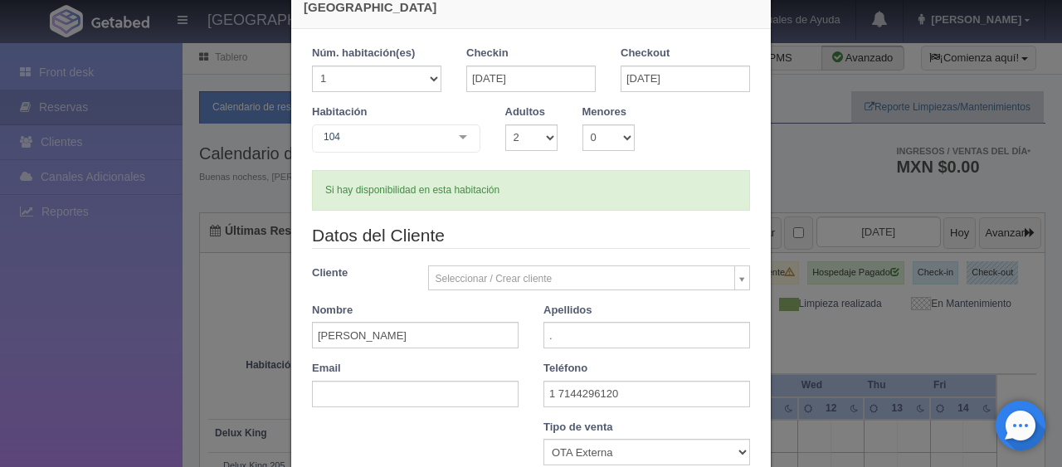
scroll to position [289, 0]
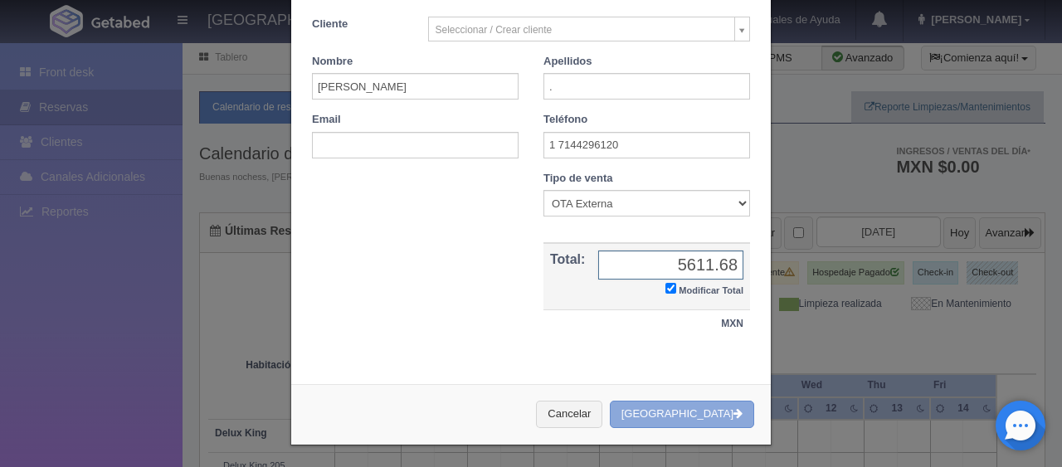
type input "5611.68"
click at [707, 408] on button "[GEOGRAPHIC_DATA]" at bounding box center [682, 414] width 144 height 27
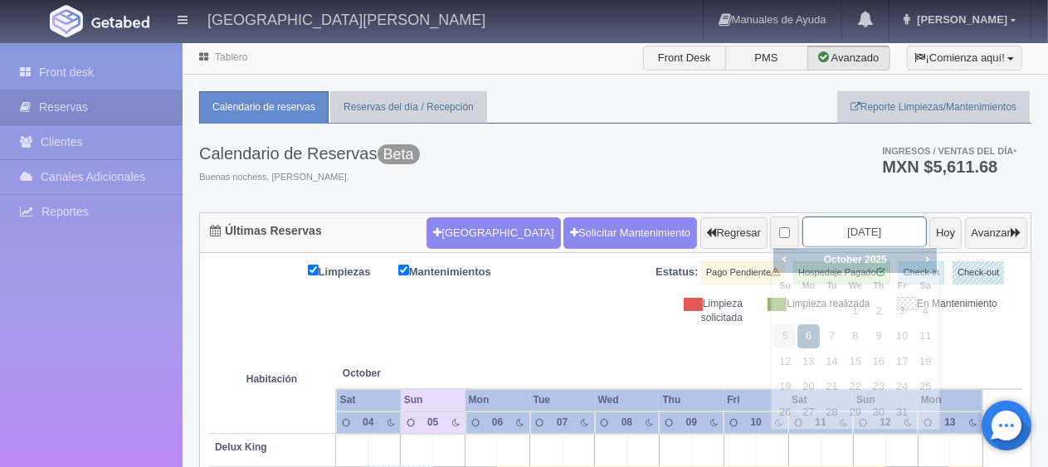
click at [830, 234] on input "[DATE]" at bounding box center [864, 232] width 124 height 31
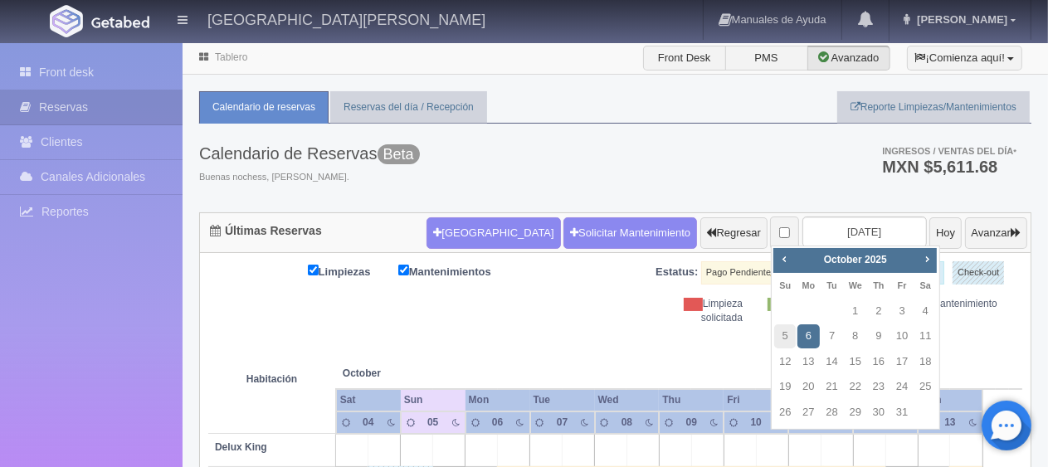
click at [936, 258] on div "Prev Next [DATE]" at bounding box center [854, 260] width 163 height 25
click at [929, 261] on span "Next" at bounding box center [926, 258] width 13 height 13
click at [830, 363] on link "11" at bounding box center [833, 362] width 22 height 24
type input "[DATE]"
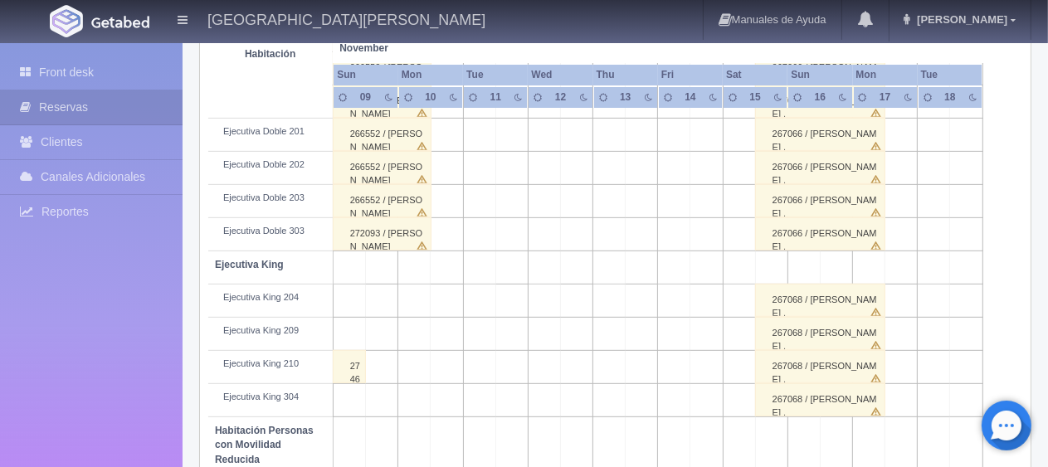
scroll to position [747, 0]
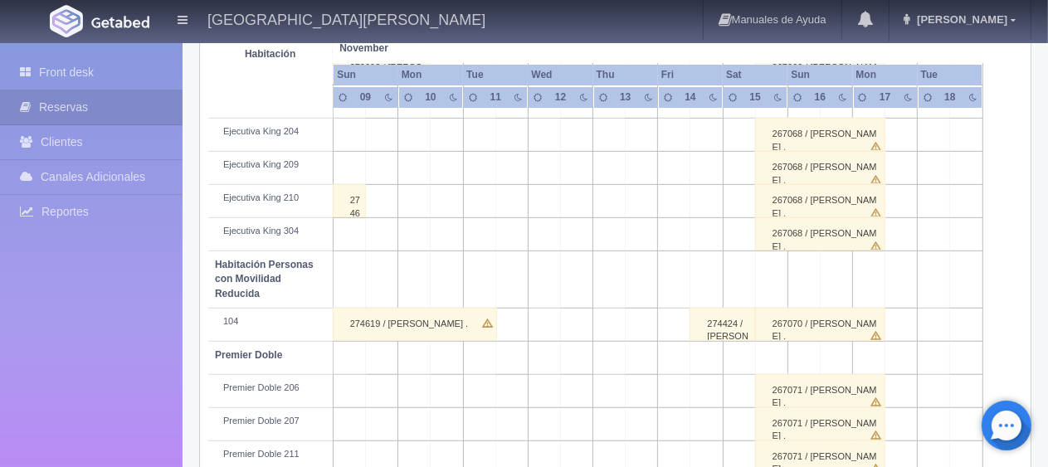
click at [403, 331] on div "274619 / [PERSON_NAME] ." at bounding box center [415, 324] width 164 height 33
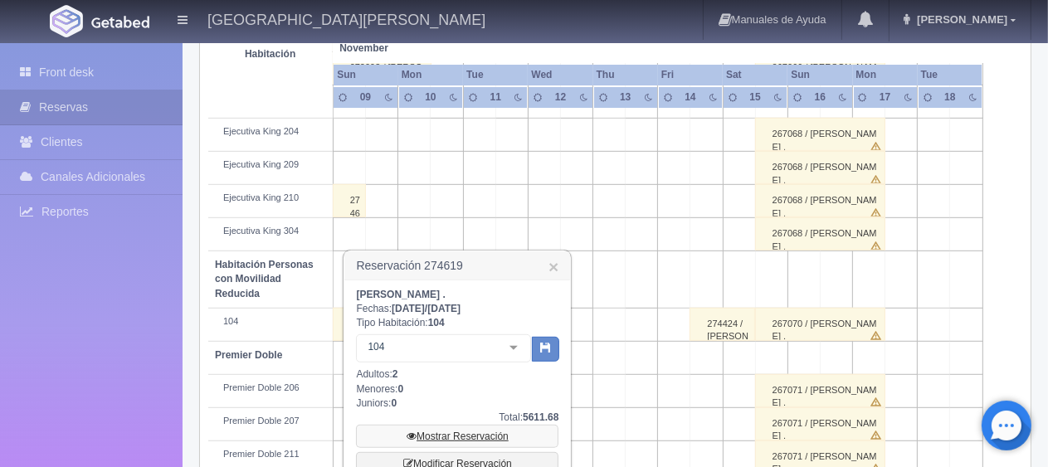
click at [475, 432] on link "Mostrar Reservación" at bounding box center [457, 436] width 202 height 23
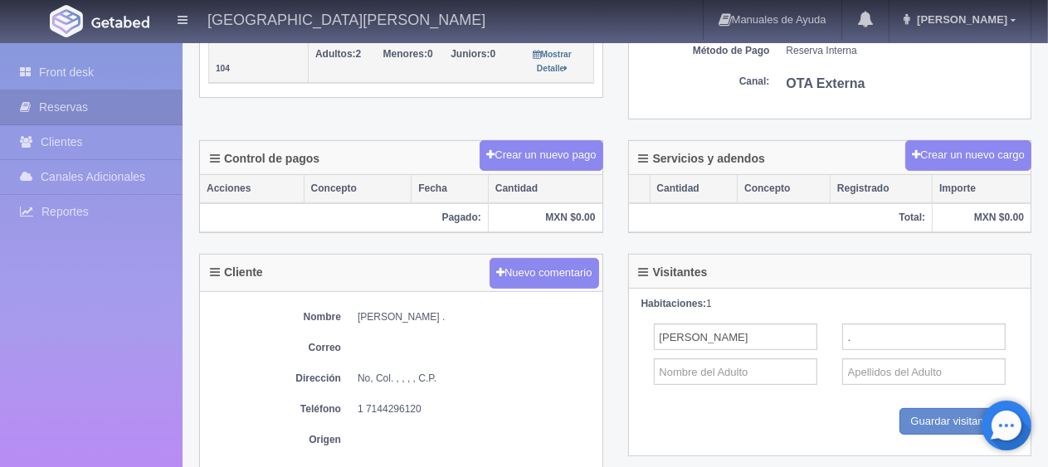
scroll to position [498, 0]
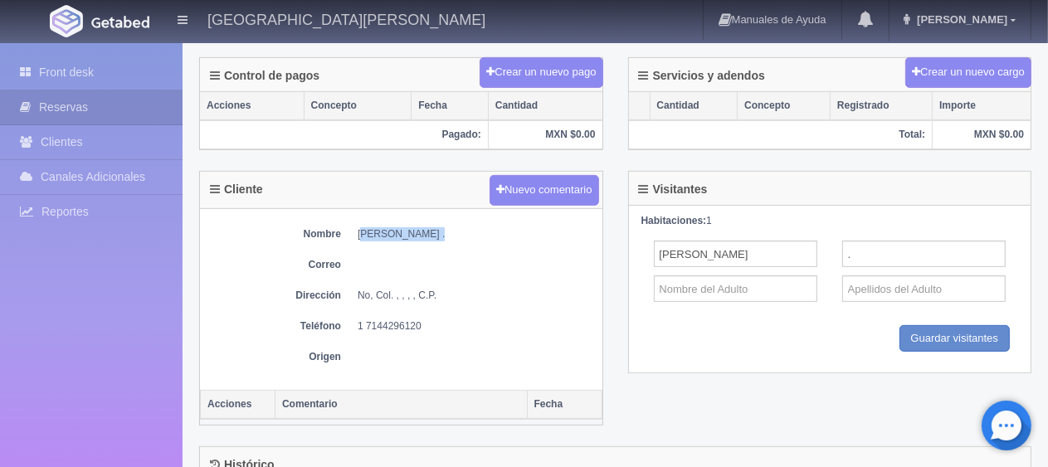
drag, startPoint x: 418, startPoint y: 231, endPoint x: 352, endPoint y: 226, distance: 66.6
click at [352, 227] on dl "Nombre [PERSON_NAME] ." at bounding box center [401, 234] width 386 height 14
copy dd "[PERSON_NAME] ."
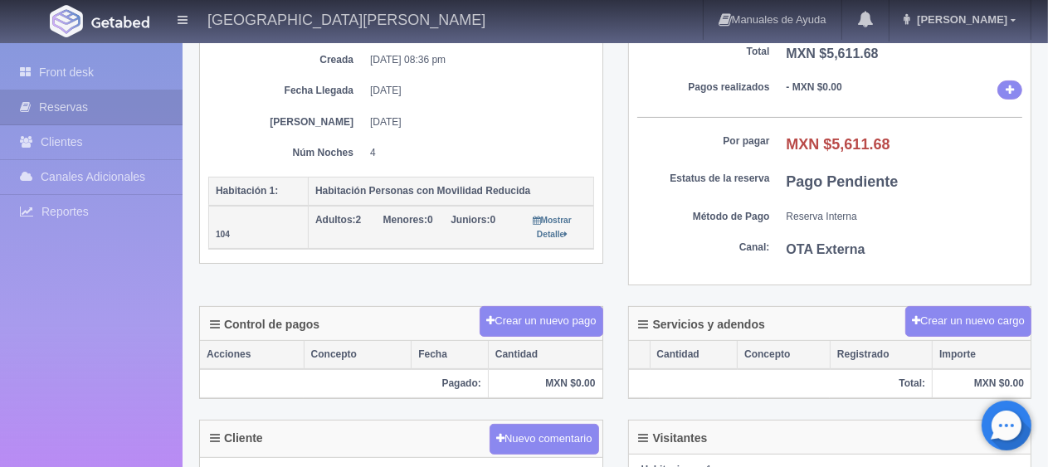
scroll to position [415, 0]
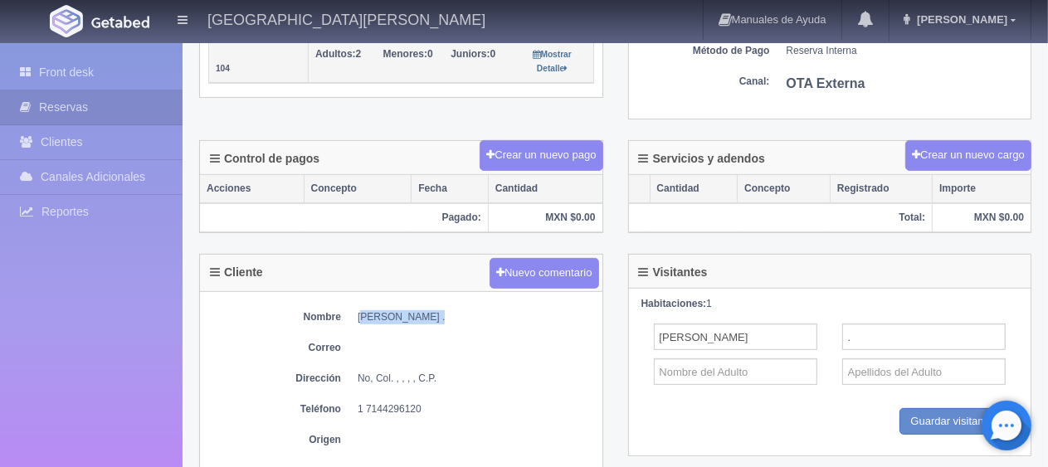
copy dd "[PERSON_NAME] ."
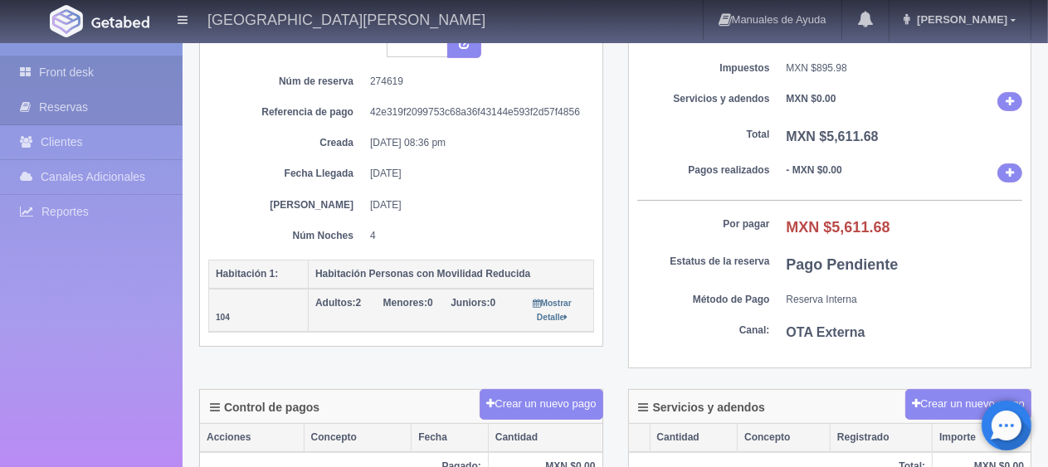
click at [110, 76] on link "Front desk" at bounding box center [91, 73] width 183 height 34
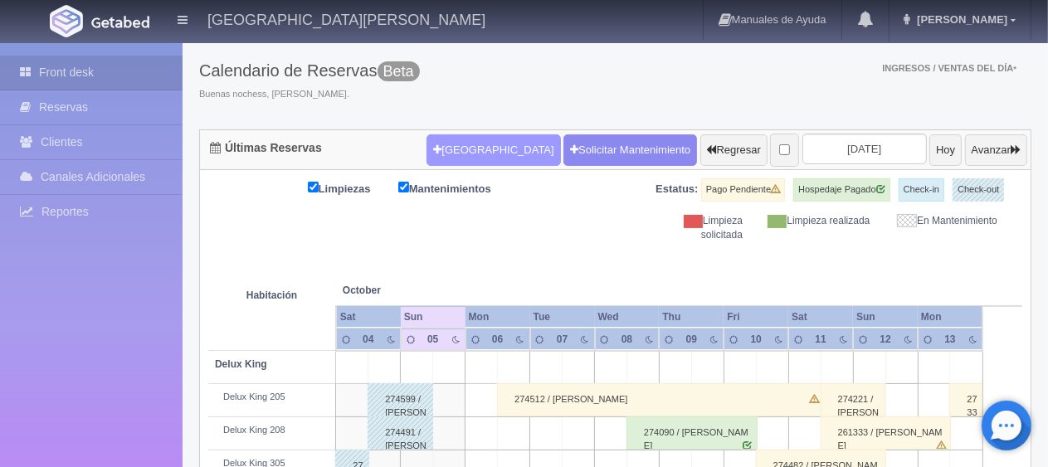
click at [432, 141] on button "[GEOGRAPHIC_DATA]" at bounding box center [494, 150] width 134 height 32
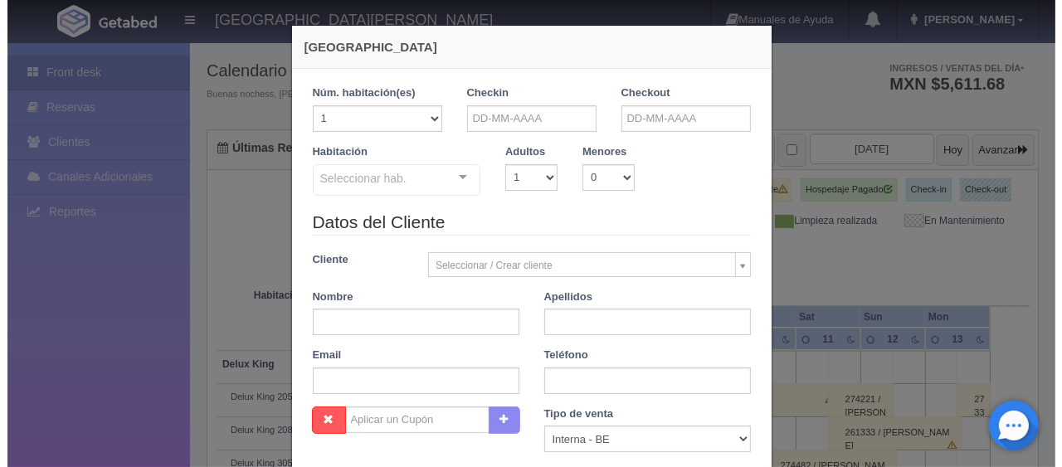
scroll to position [83, 0]
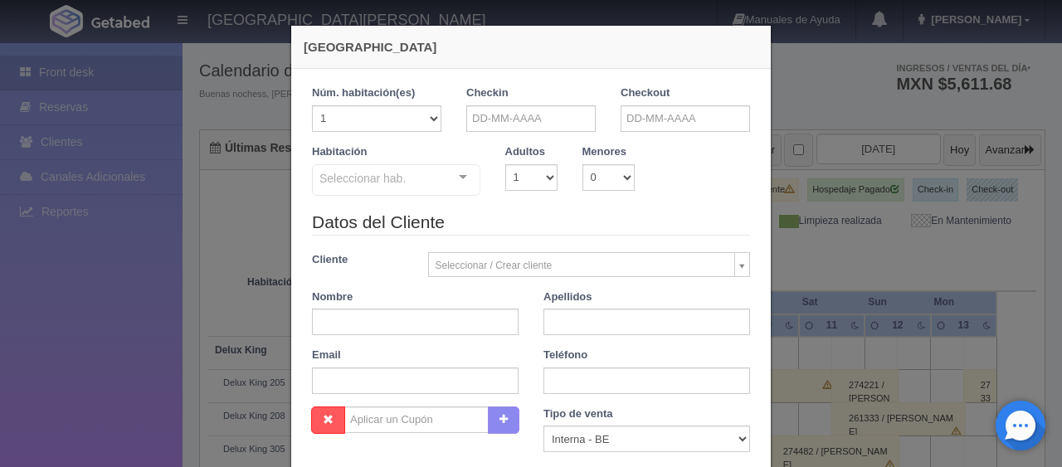
checkbox input "false"
click at [554, 115] on input "text" at bounding box center [530, 118] width 129 height 27
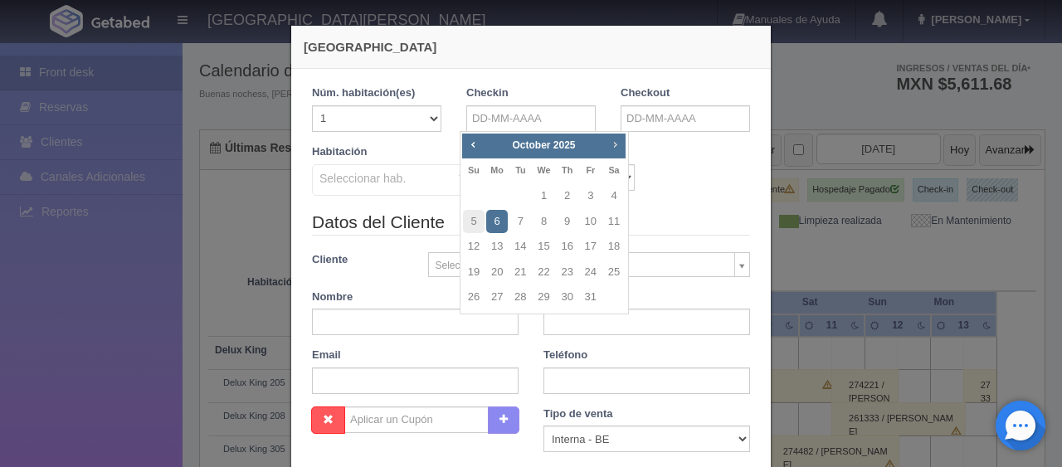
click at [608, 144] on span "Next" at bounding box center [614, 144] width 13 height 13
click at [588, 223] on link "7" at bounding box center [591, 222] width 22 height 24
type input "07-11-2025"
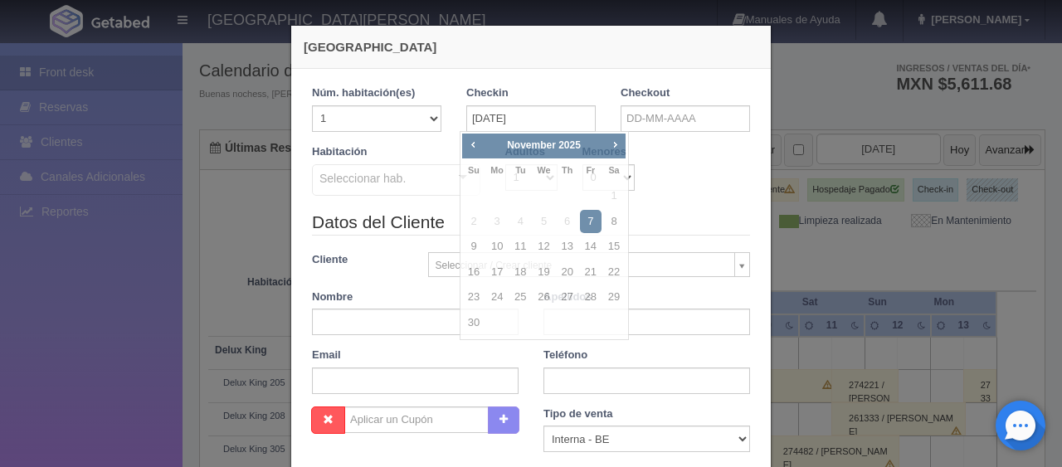
checkbox input "false"
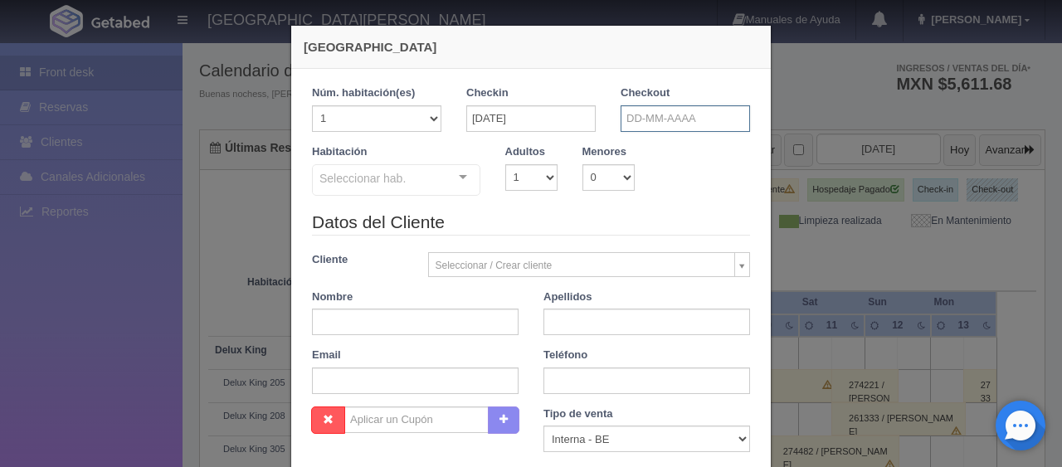
click at [636, 123] on input "text" at bounding box center [685, 118] width 129 height 27
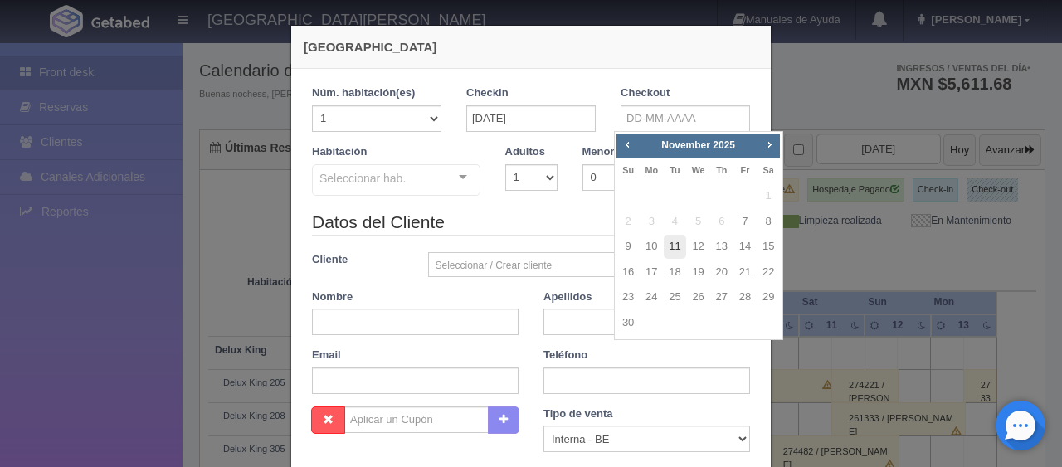
click at [674, 244] on link "11" at bounding box center [675, 247] width 22 height 24
type input "11-11-2025"
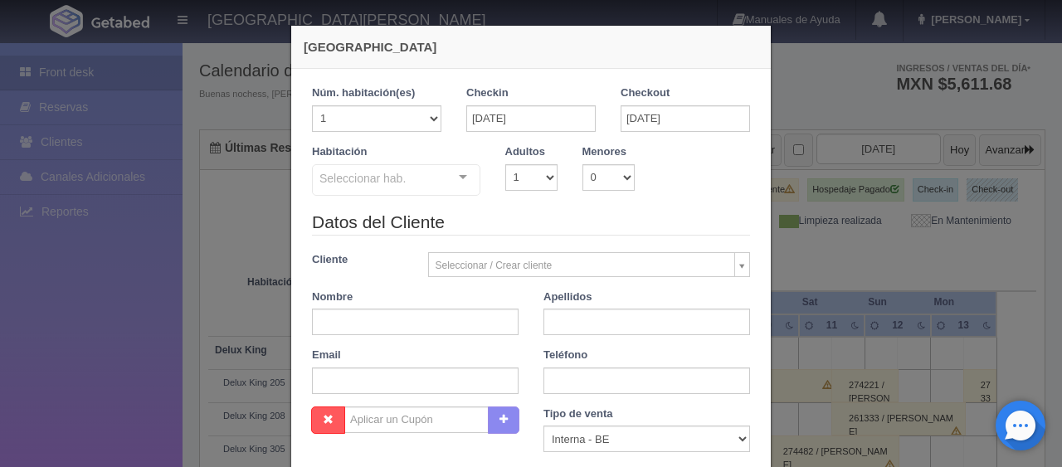
checkbox input "false"
click at [519, 174] on select "1 2 3 4 5 6 7 8 9 10" at bounding box center [531, 177] width 52 height 27
select select "2"
click at [505, 164] on select "1 2 3 4 5 6 7 8 9 10" at bounding box center [531, 177] width 52 height 27
click at [439, 167] on div "Seleccionar hab. SUITE SUITE - Sin asignar Habitación Personas con Movilidad Re…" at bounding box center [396, 180] width 168 height 33
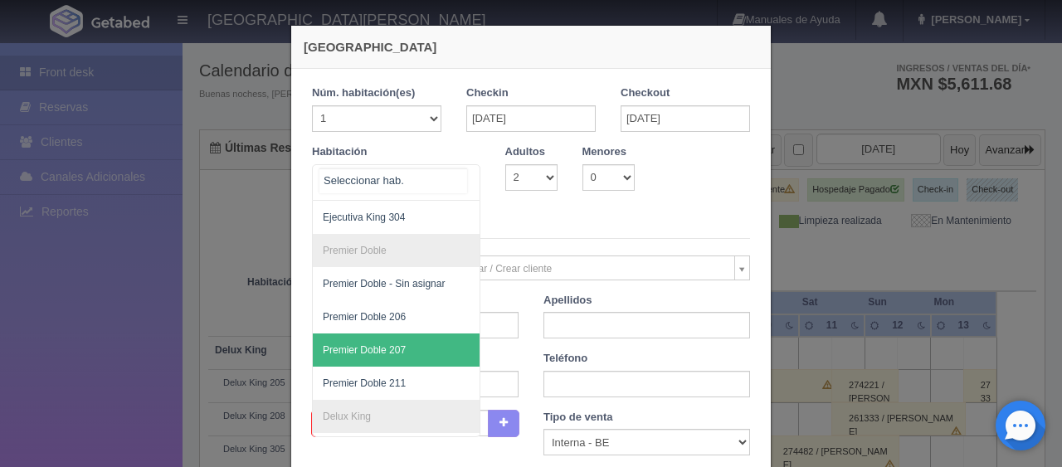
scroll to position [415, 0]
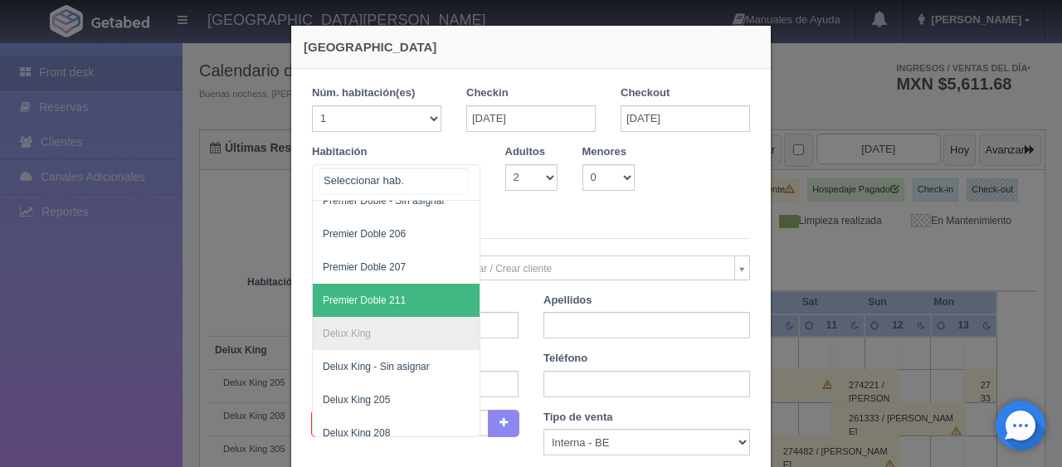
click at [397, 295] on span "Premier Doble 211" at bounding box center [364, 301] width 83 height 12
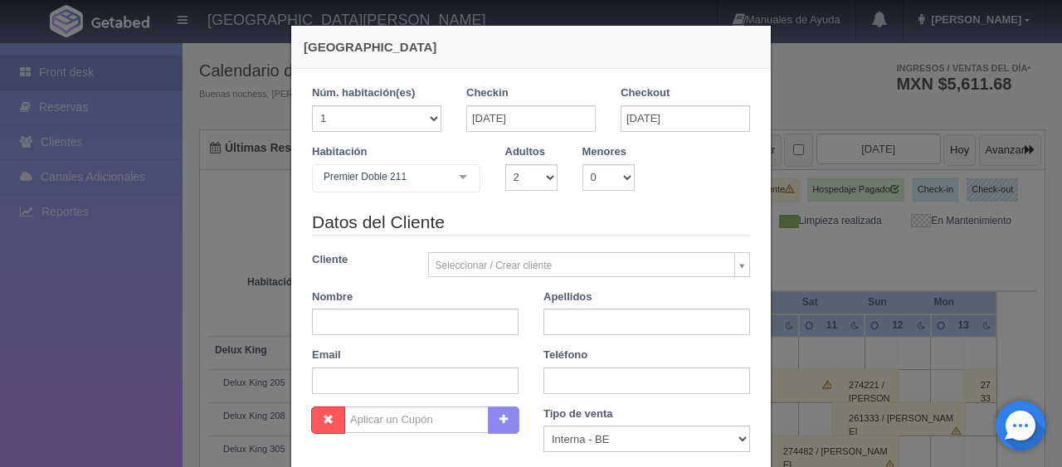
checkbox input "false"
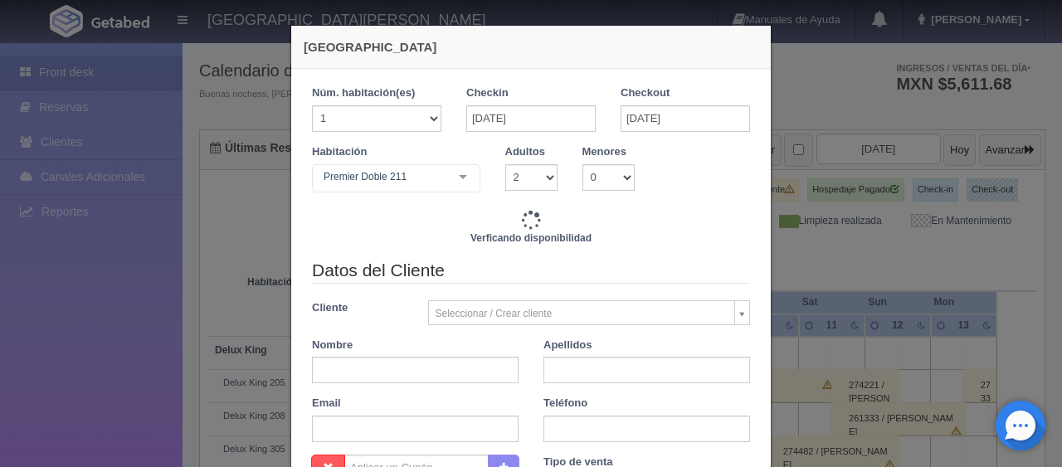
type input "6596.00"
checkbox input "false"
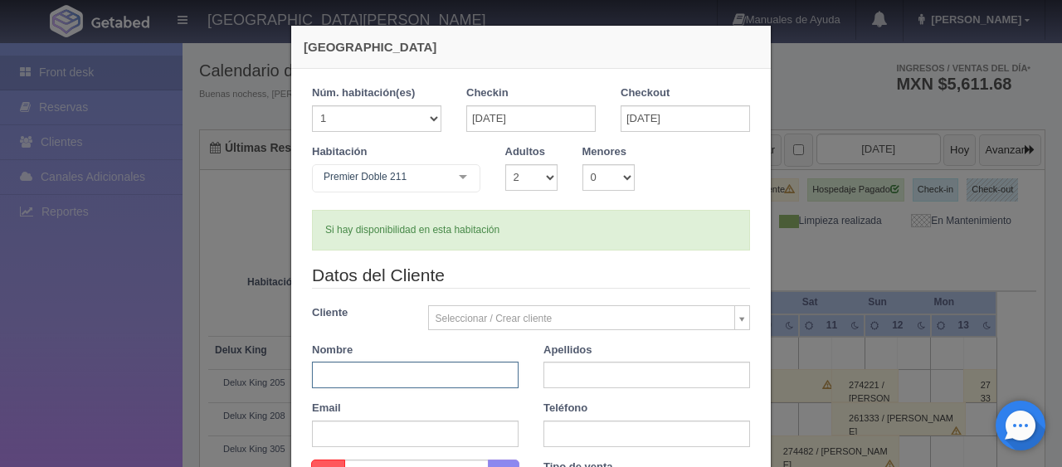
click at [397, 366] on input "text" at bounding box center [415, 375] width 207 height 27
paste input "[PERSON_NAME] ."
type input "[PERSON_NAME] ."
click at [573, 371] on input "text" at bounding box center [647, 375] width 207 height 27
type input "."
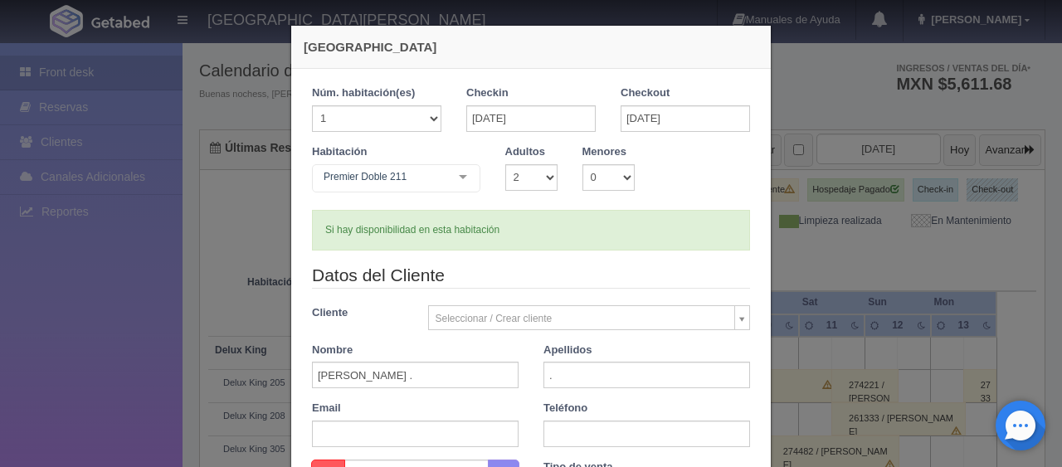
click at [635, 447] on div "Datos del Cliente Cliente Seleccionar / Crear cliente Nuevo Cliente Adriana Nav…" at bounding box center [531, 361] width 463 height 197
click at [633, 438] on input "text" at bounding box center [647, 434] width 207 height 27
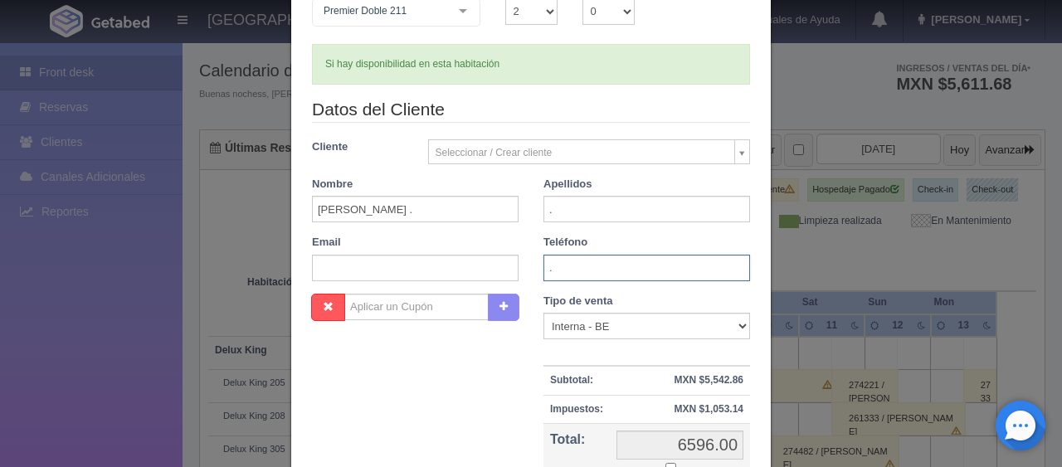
type input "."
click at [615, 324] on select "Correo Electronico Interna - BE Llamada OTA Externa Otro WALK IN" at bounding box center [647, 326] width 207 height 27
select select "extota"
click at [544, 313] on select "Correo Electronico Interna - BE Llamada OTA Externa Otro WALK IN" at bounding box center [647, 326] width 207 height 27
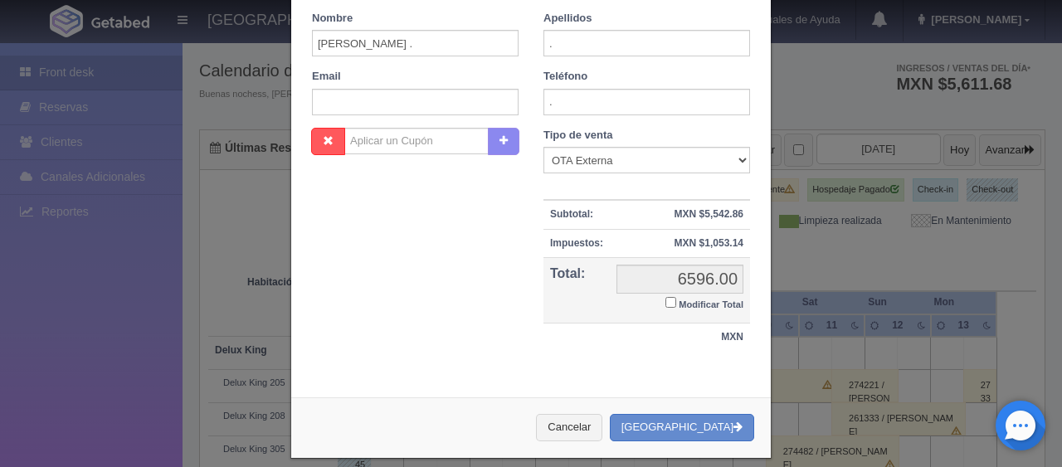
click at [666, 304] on input "Modificar Total" at bounding box center [671, 302] width 11 height 11
checkbox input "true"
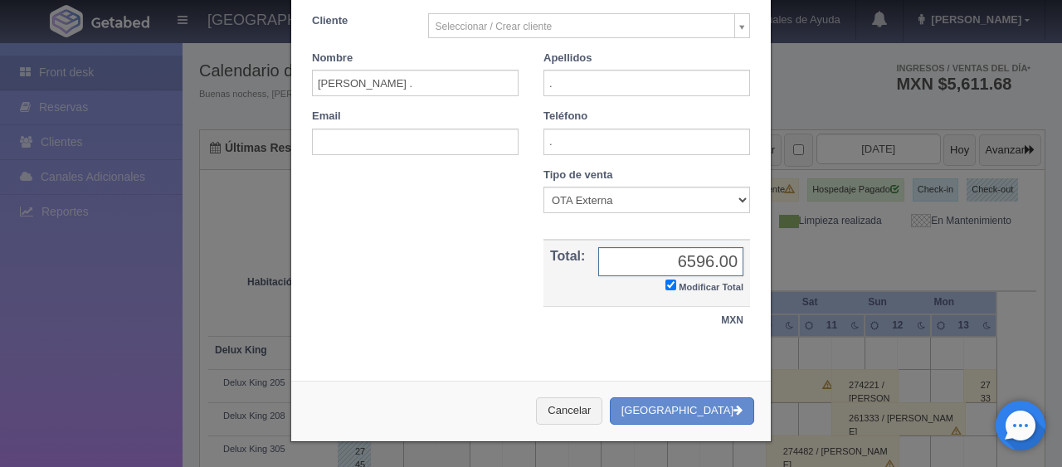
scroll to position [289, 0]
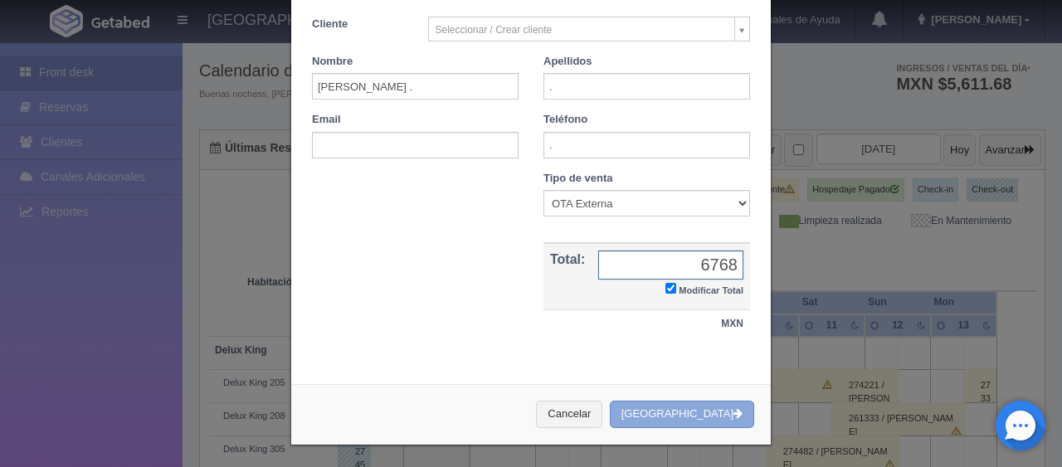
type input "6768"
click at [678, 410] on button "[GEOGRAPHIC_DATA]" at bounding box center [682, 414] width 144 height 27
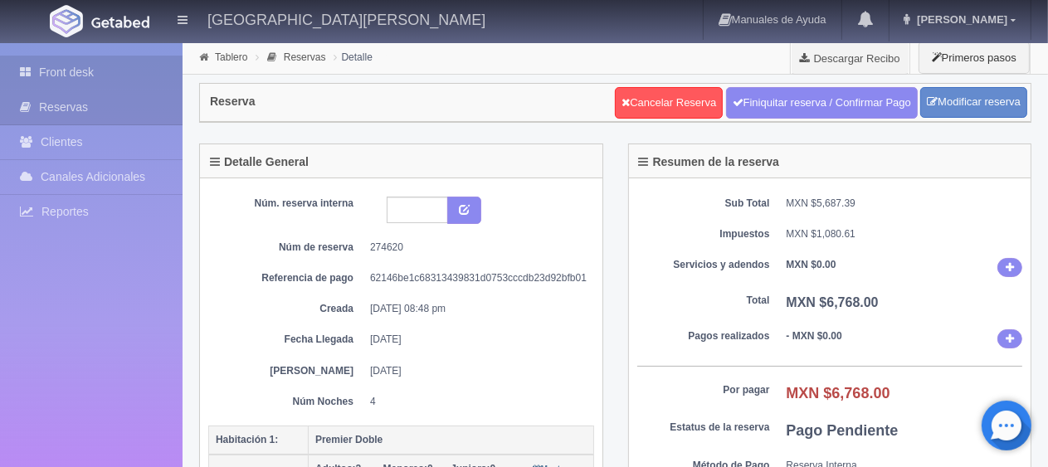
click at [95, 76] on link "Front desk" at bounding box center [91, 73] width 183 height 34
